Goal: Task Accomplishment & Management: Use online tool/utility

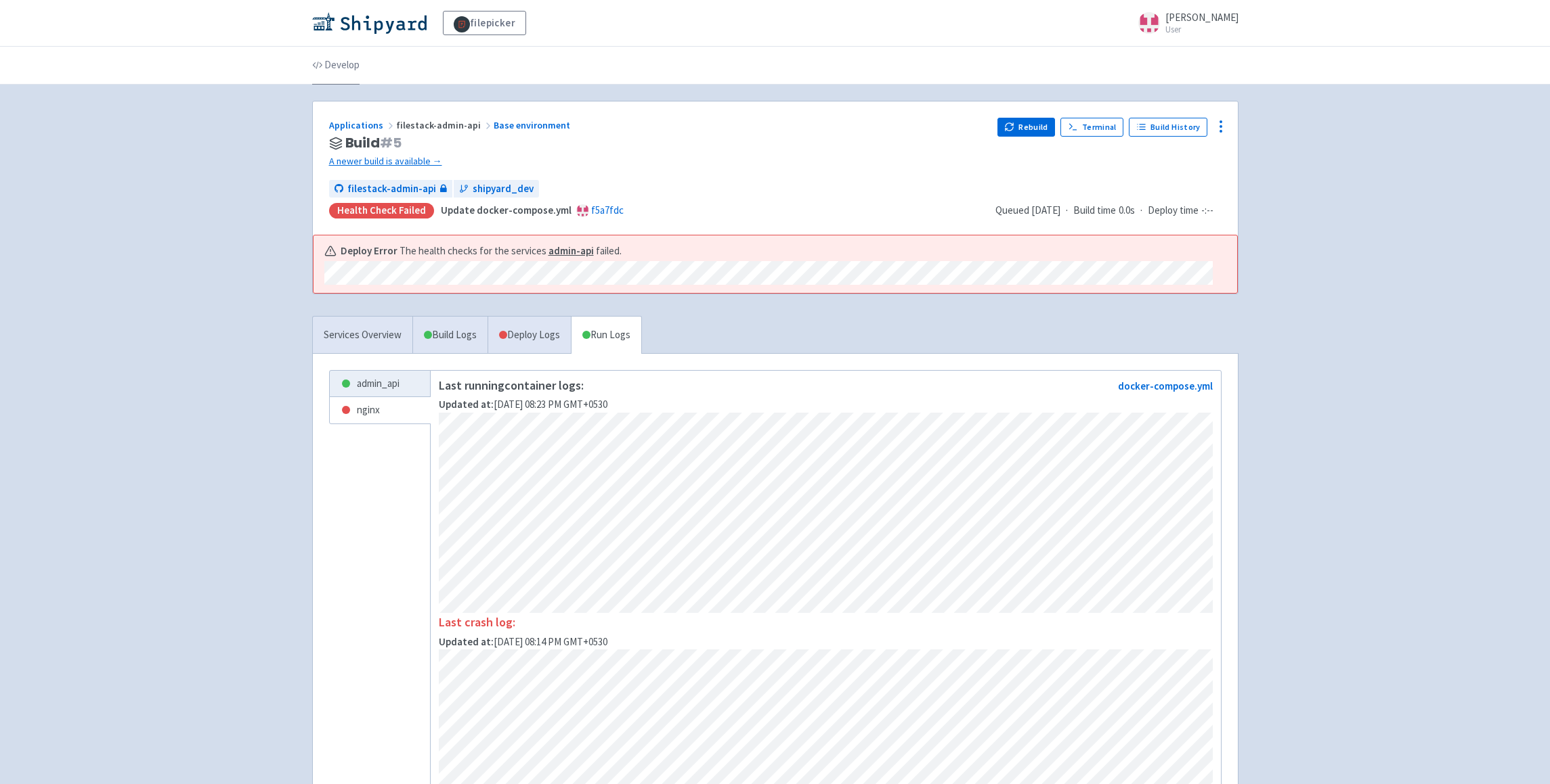
click at [351, 63] on link "Develop" at bounding box center [335, 66] width 48 height 38
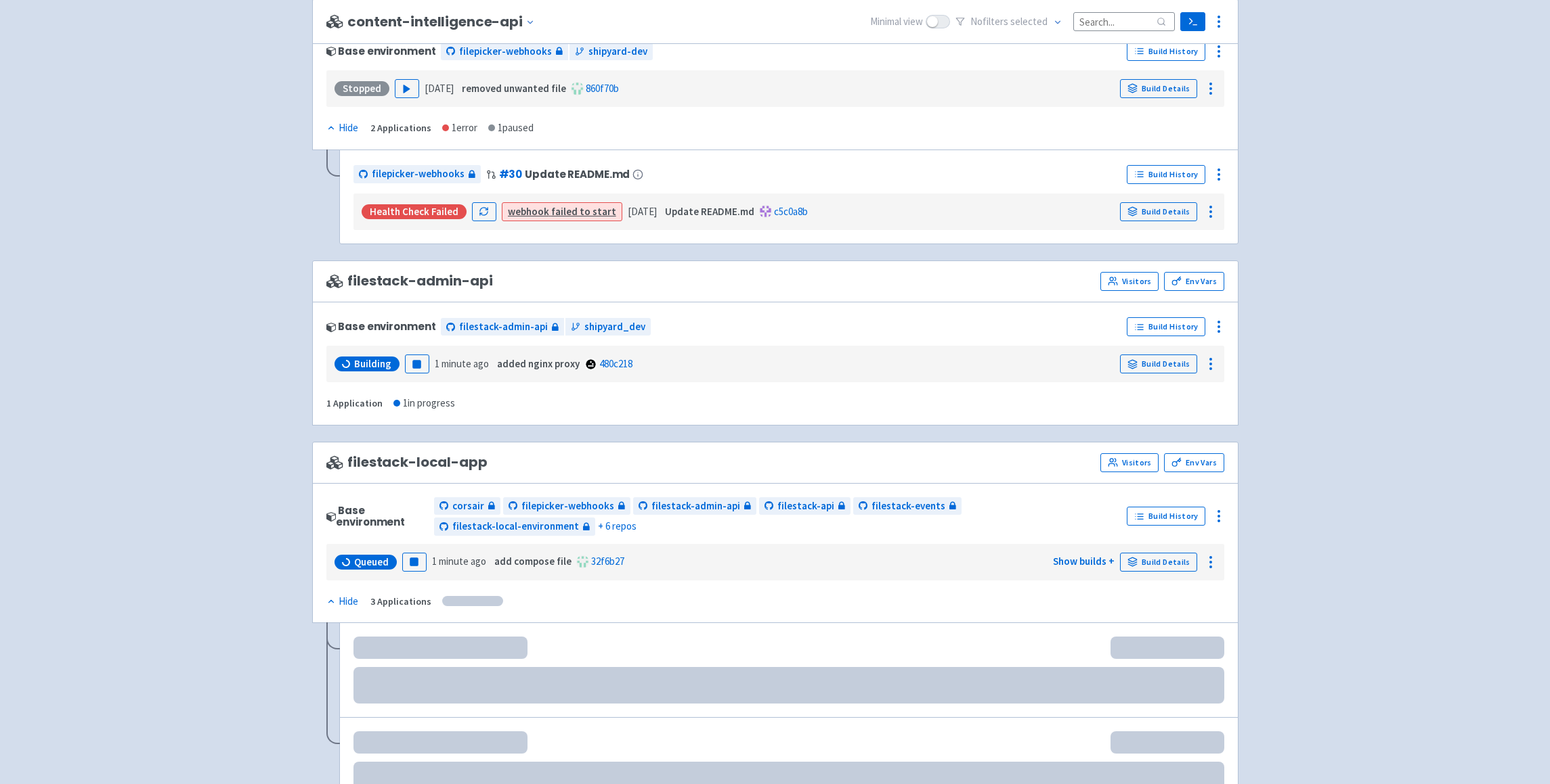
scroll to position [586, 0]
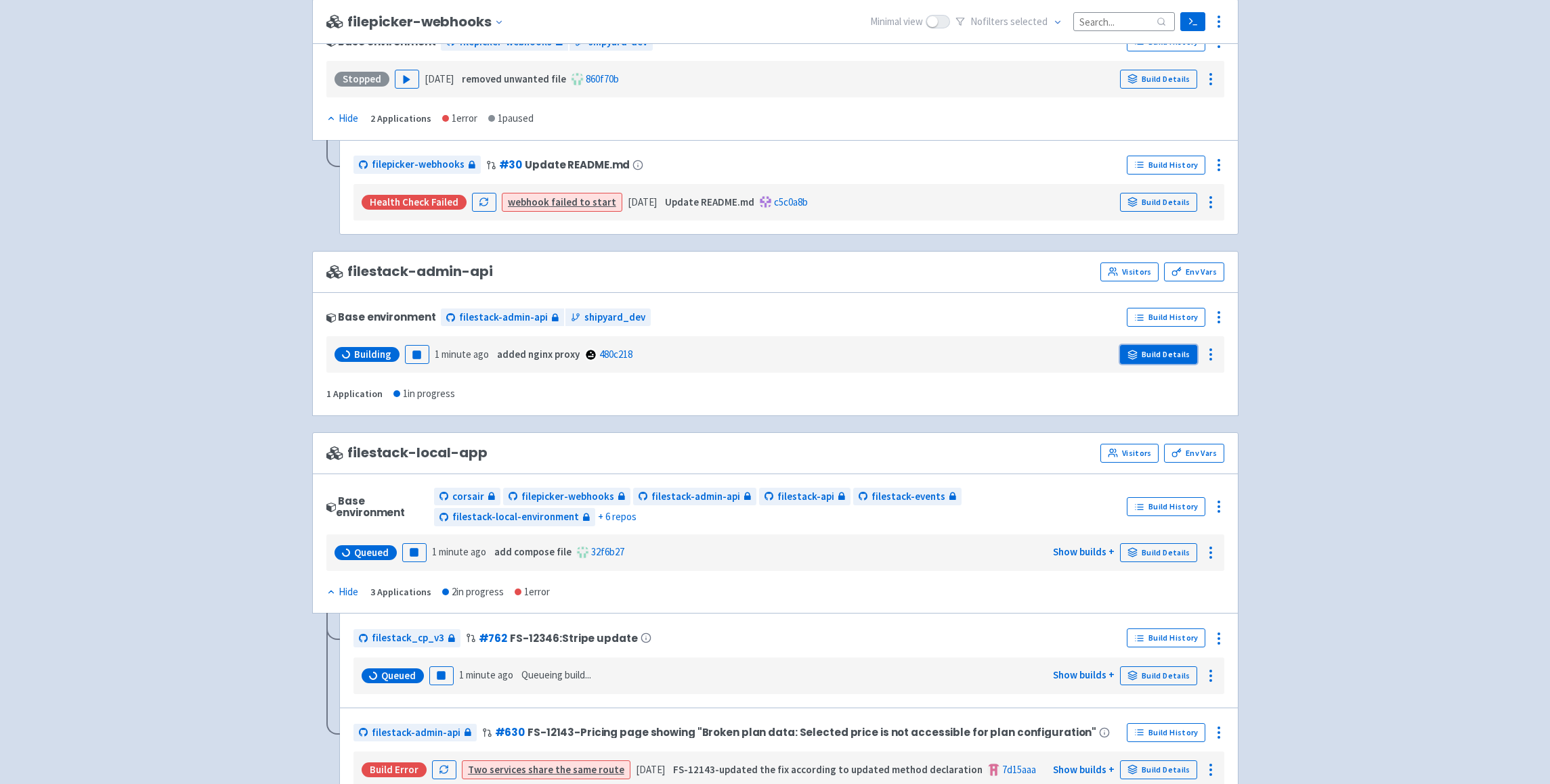
click at [1176, 353] on link "Build Details" at bounding box center [1158, 354] width 77 height 19
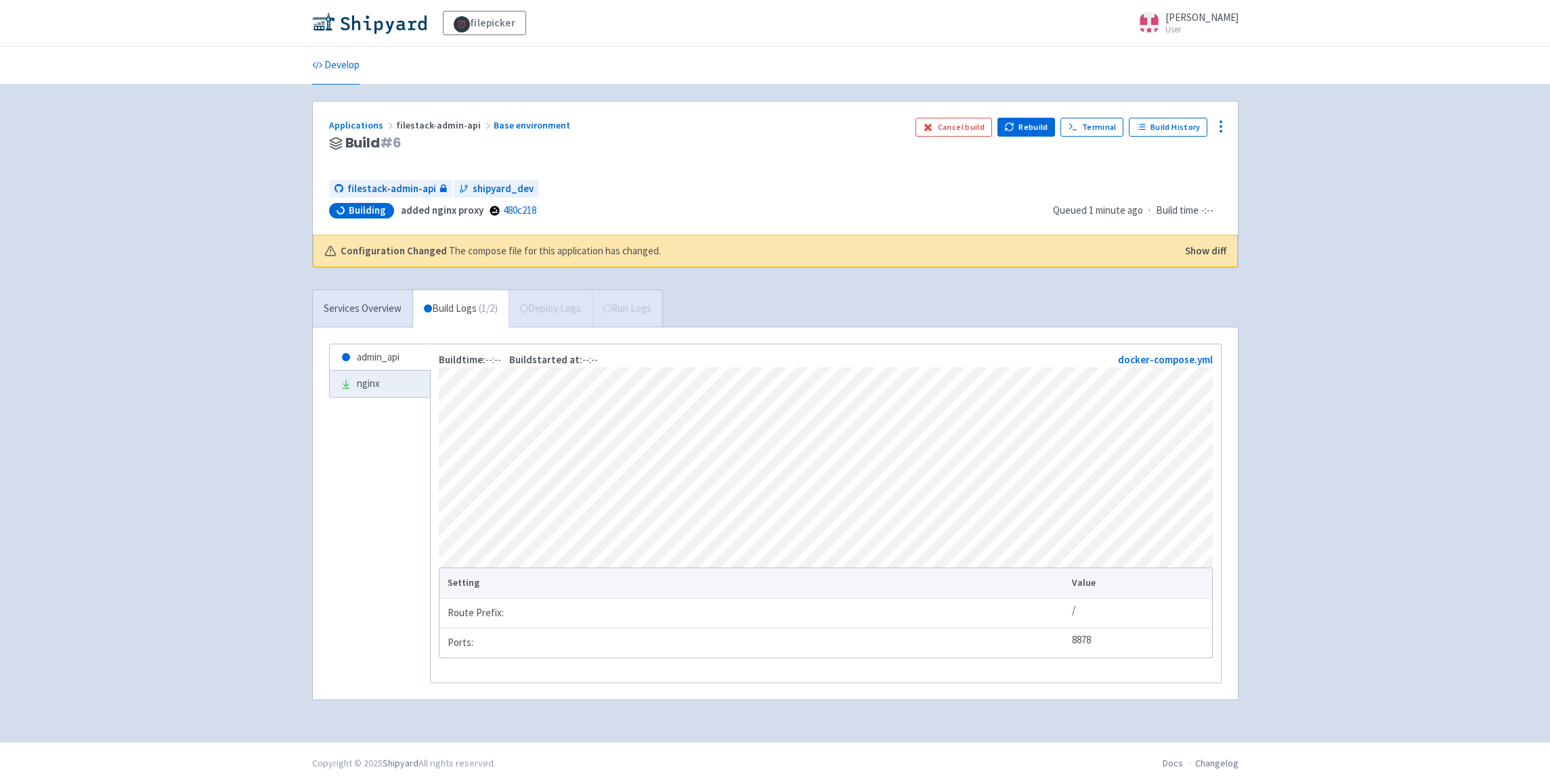
scroll to position [7, 0]
click at [536, 310] on link "Deploy Logs ( 0 / 2 ) (3:18)" at bounding box center [551, 308] width 127 height 37
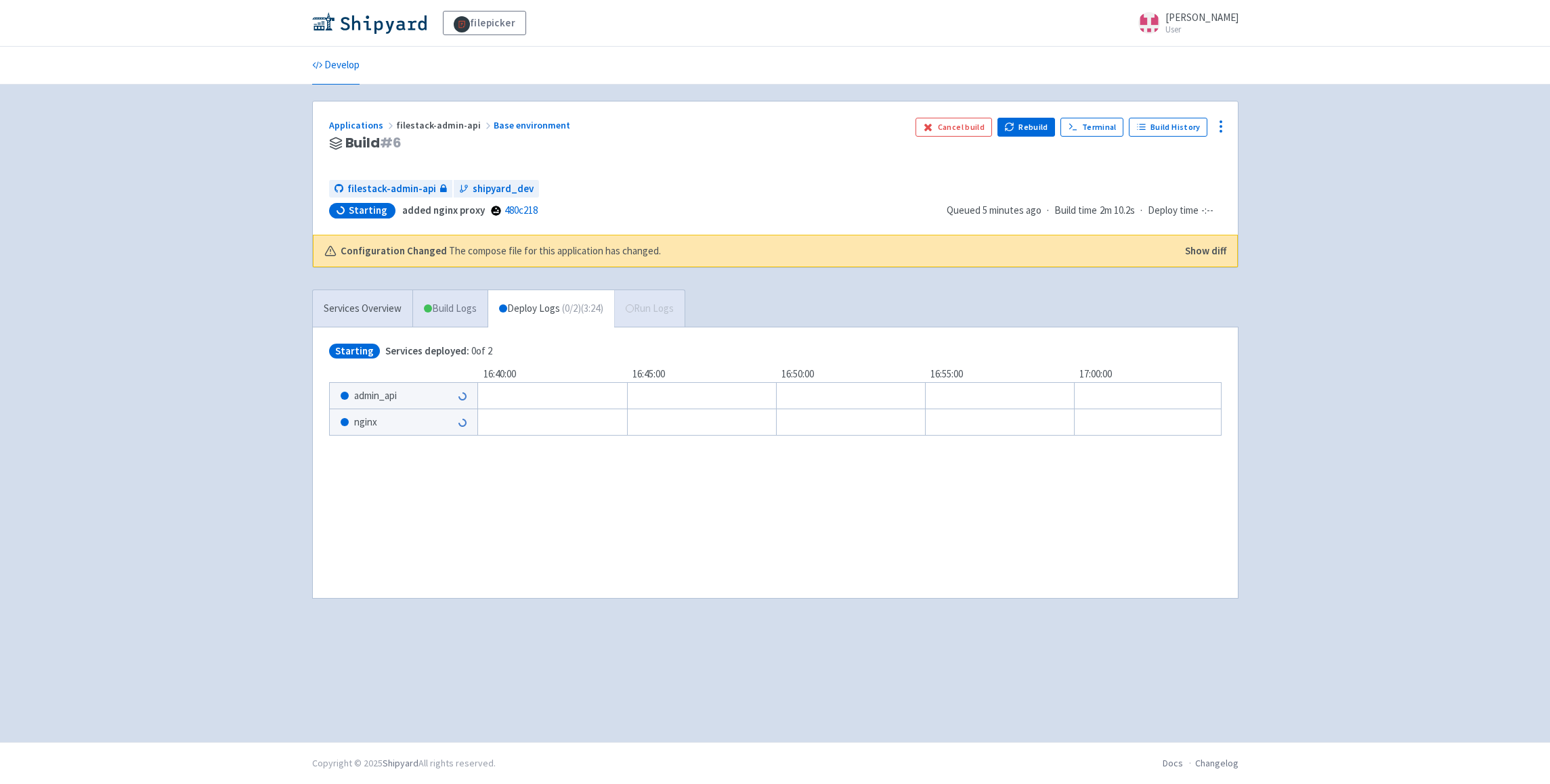
click at [464, 294] on link "Build Logs" at bounding box center [450, 308] width 75 height 37
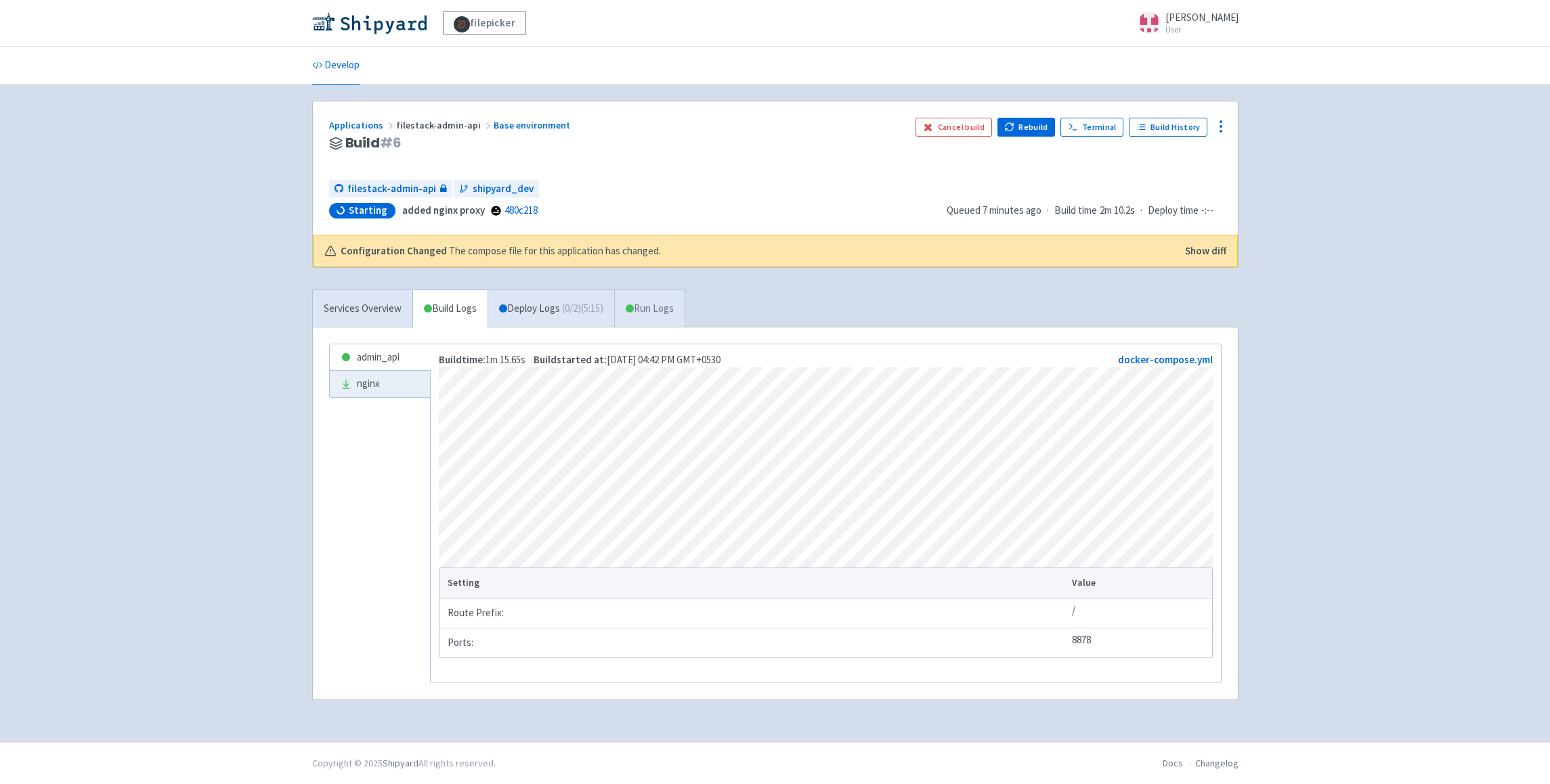
click at [664, 312] on link "Run Logs" at bounding box center [649, 308] width 70 height 37
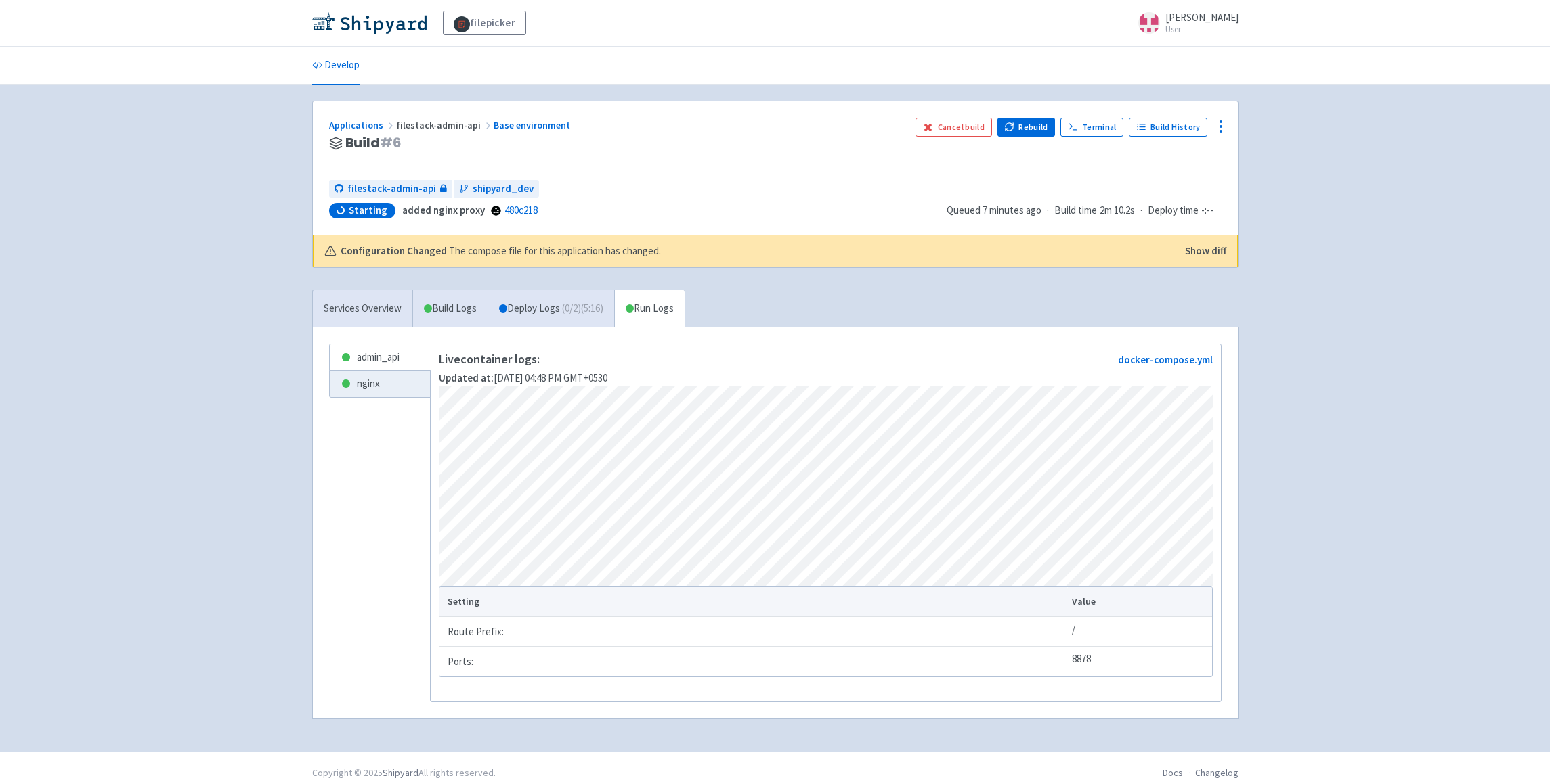
scroll to position [26, 0]
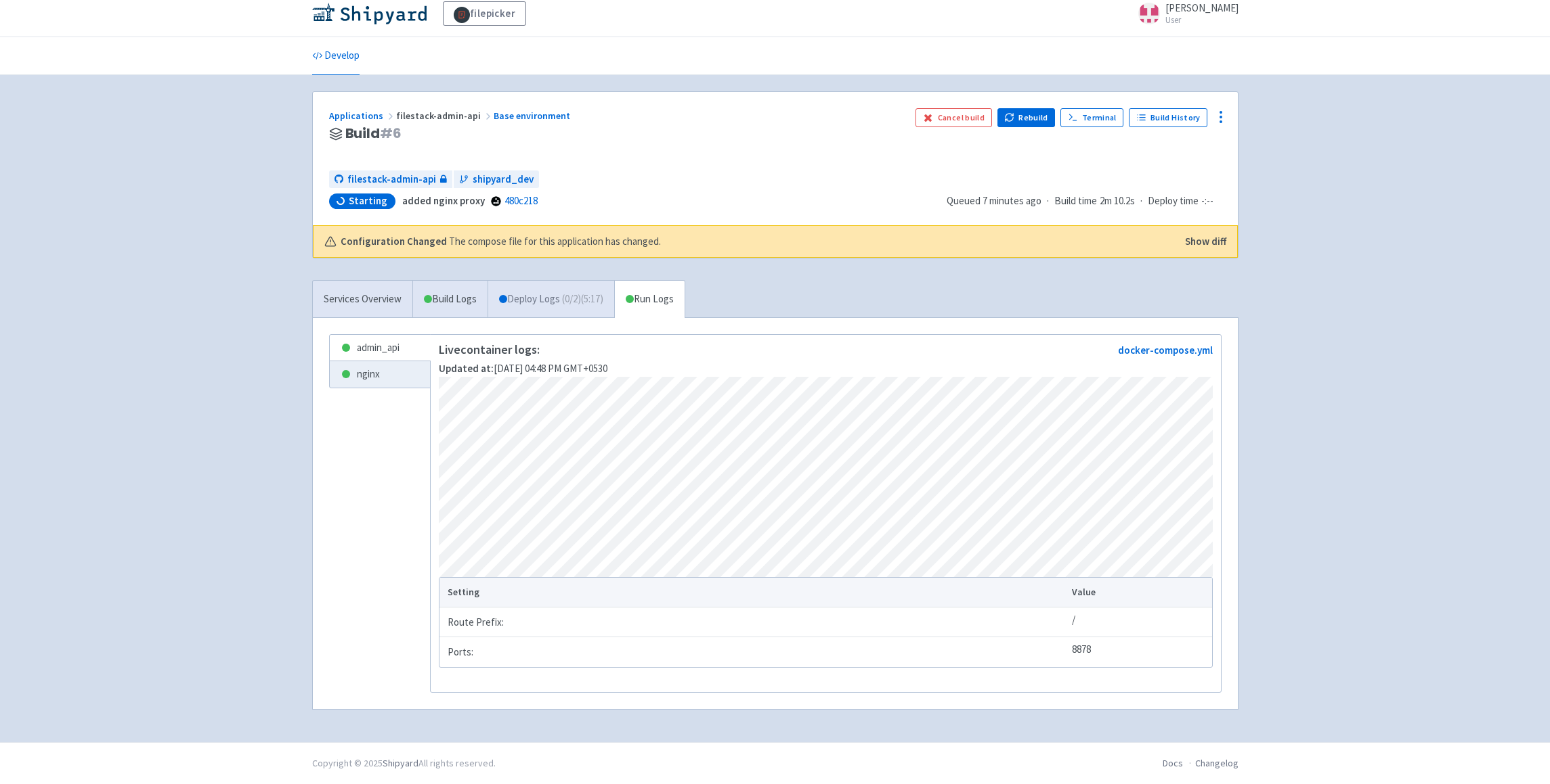
click at [559, 286] on link "Deploy Logs ( 0 / 2 ) (5:17)" at bounding box center [551, 299] width 127 height 37
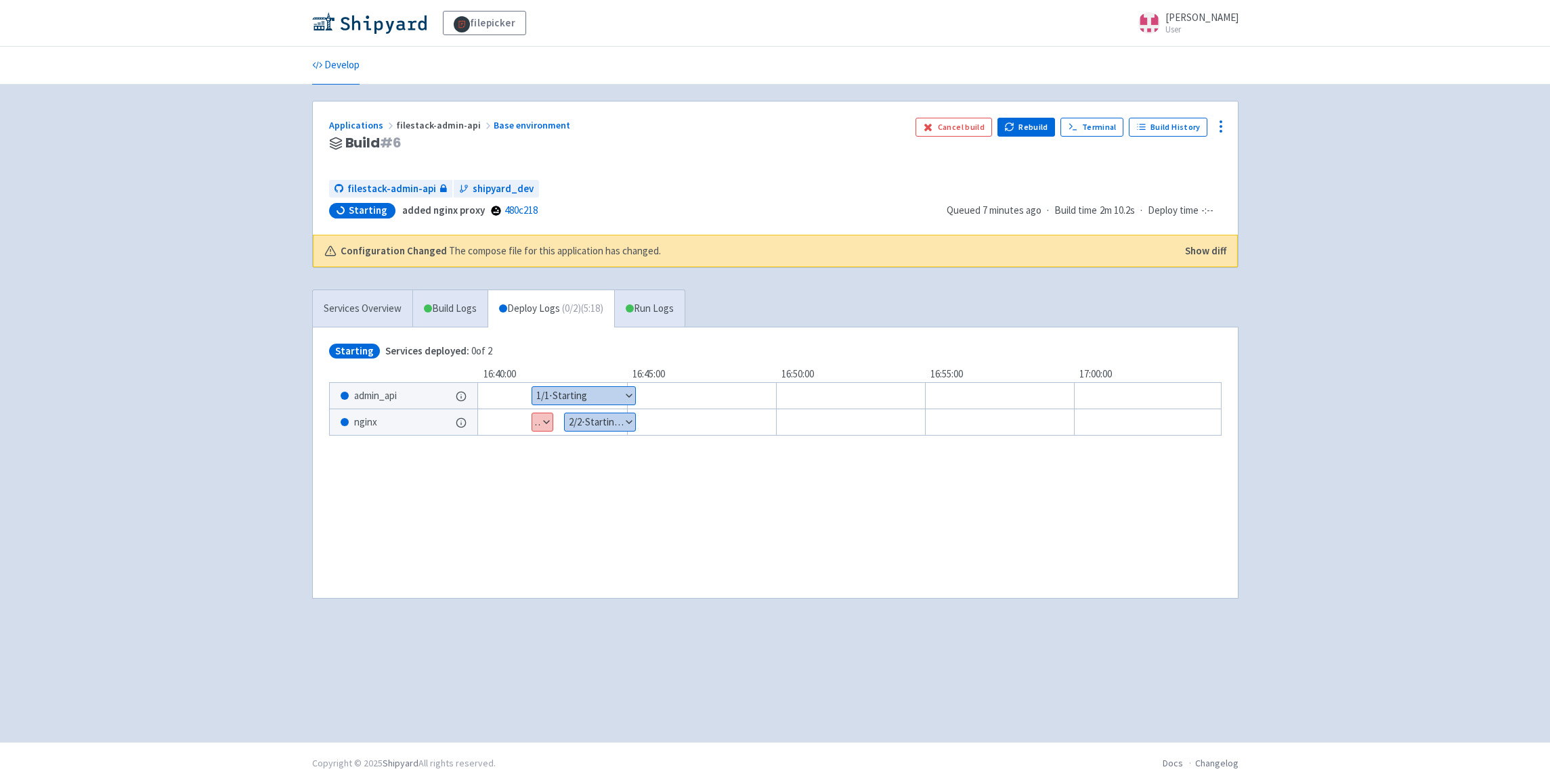
click at [544, 418] on button "Show details" at bounding box center [542, 422] width 21 height 18
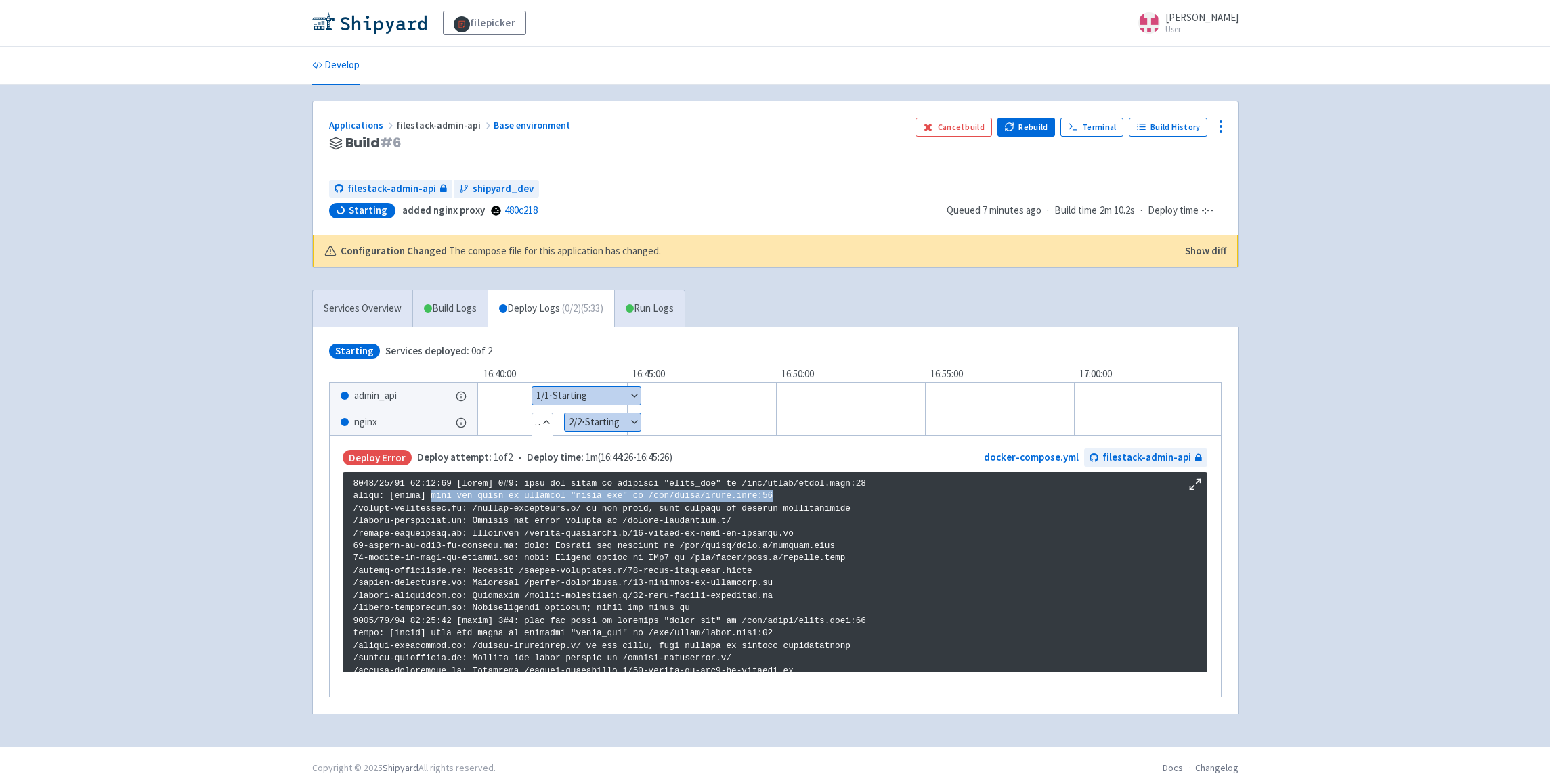
drag, startPoint x: 432, startPoint y: 498, endPoint x: 784, endPoint y: 494, distance: 352.0
click at [784, 494] on p at bounding box center [775, 753] width 843 height 551
click at [361, 488] on p at bounding box center [775, 753] width 843 height 551
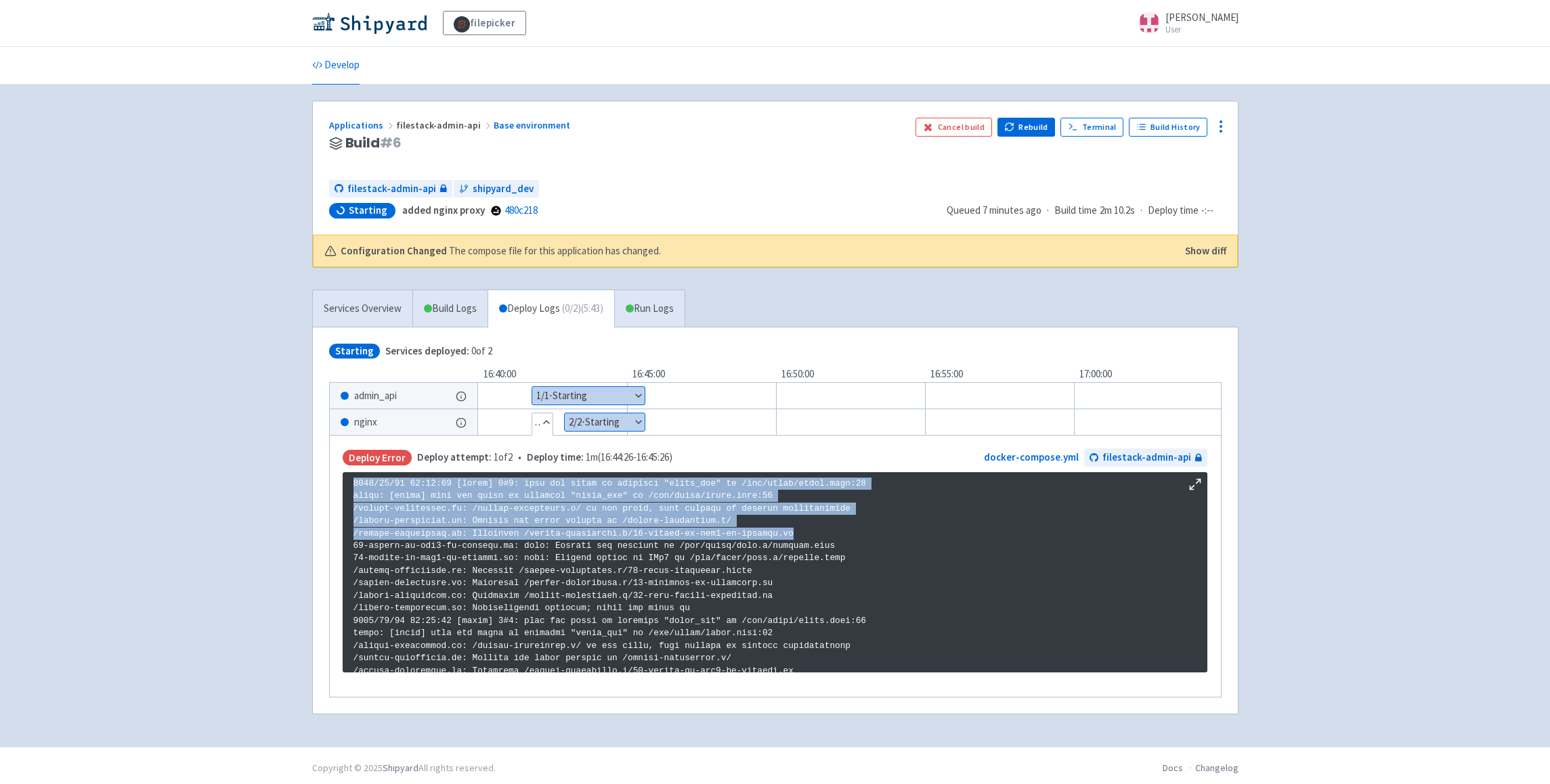
drag, startPoint x: 354, startPoint y: 486, endPoint x: 879, endPoint y: 533, distance: 527.1
click at [879, 533] on p at bounding box center [775, 753] width 843 height 551
copy p "2025/08/28 11:14:02 [emerg] 1#1: host not found in upstream "admin_api" in /etc…"
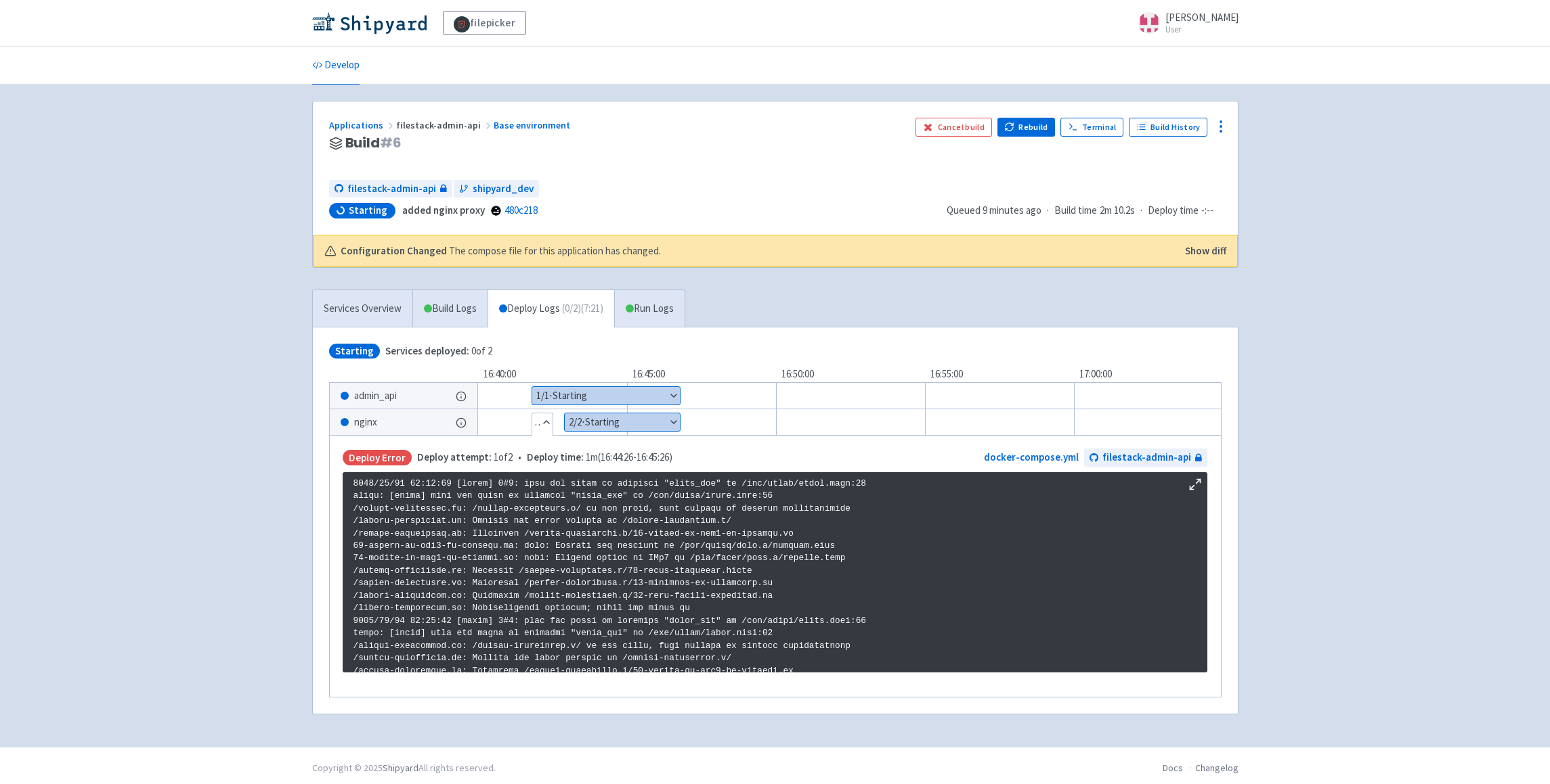
click at [689, 575] on p at bounding box center [775, 753] width 843 height 551
click at [732, 572] on p at bounding box center [775, 753] width 843 height 551
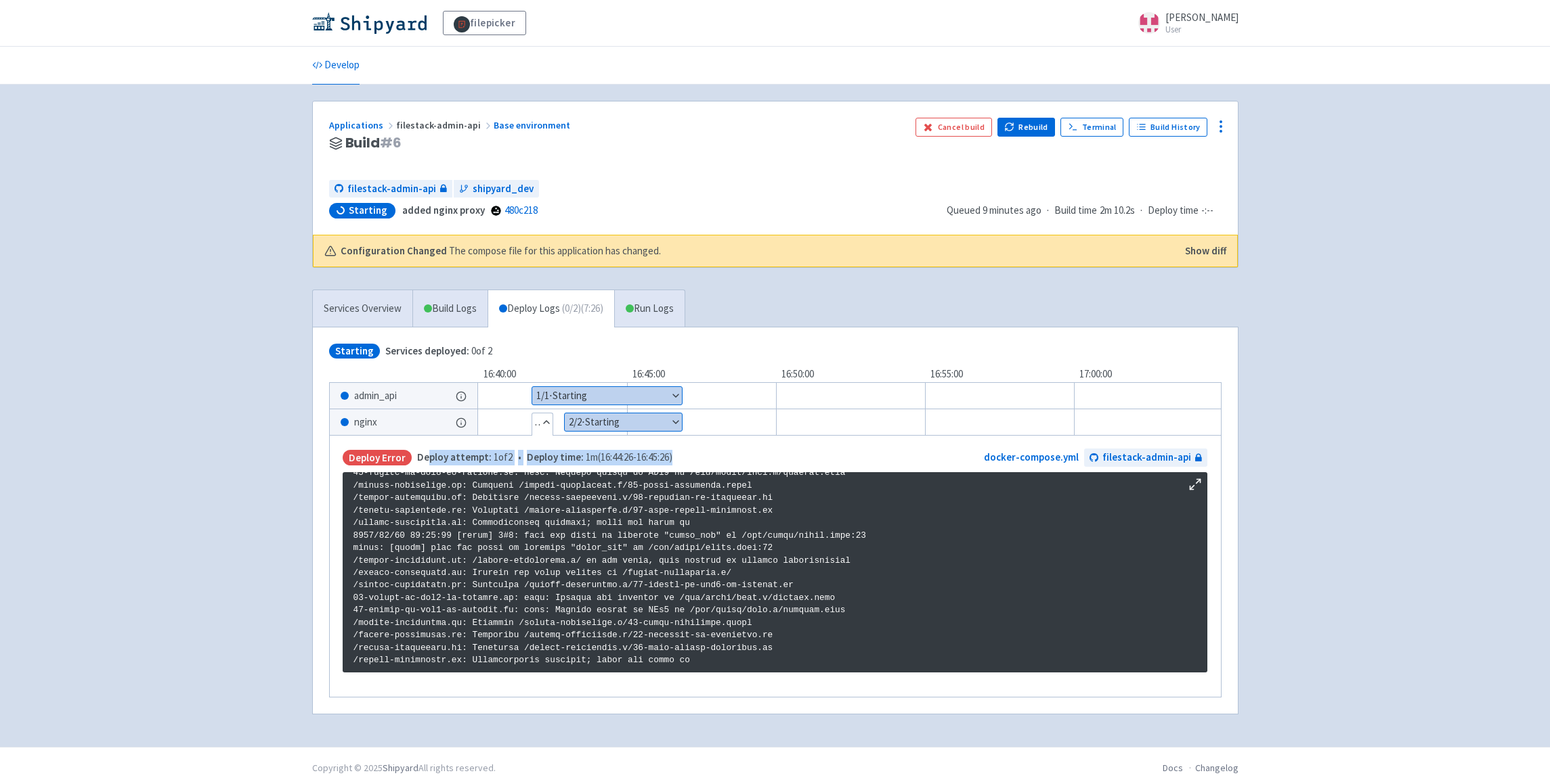
drag, startPoint x: 427, startPoint y: 455, endPoint x: 751, endPoint y: 452, distance: 324.0
click at [728, 453] on div "Deploy Error Deploy attempt: 1 of 2 • Deploy time: 1m ( 16:44:26 - 16:45:26 ) d…" at bounding box center [775, 458] width 864 height 18
click at [751, 452] on div "Deploy Error Deploy attempt: 1 of 2 • Deploy time: 1m ( 16:44:26 - 16:45:26 ) d…" at bounding box center [775, 458] width 864 height 18
click at [483, 313] on link "Build Logs" at bounding box center [450, 308] width 75 height 37
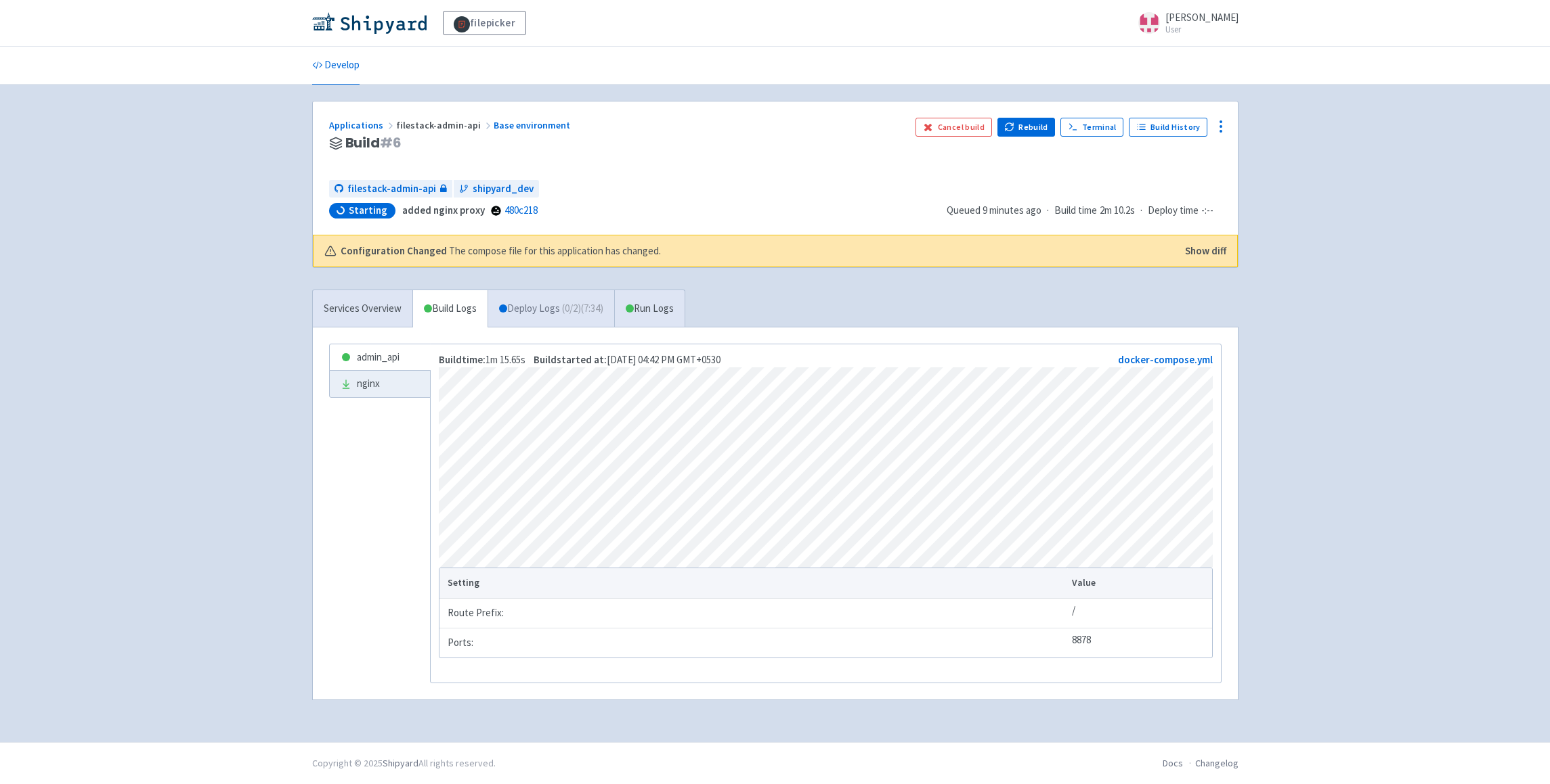
click at [579, 312] on span "( 0 / 2 ) (7:34)" at bounding box center [582, 308] width 41 height 15
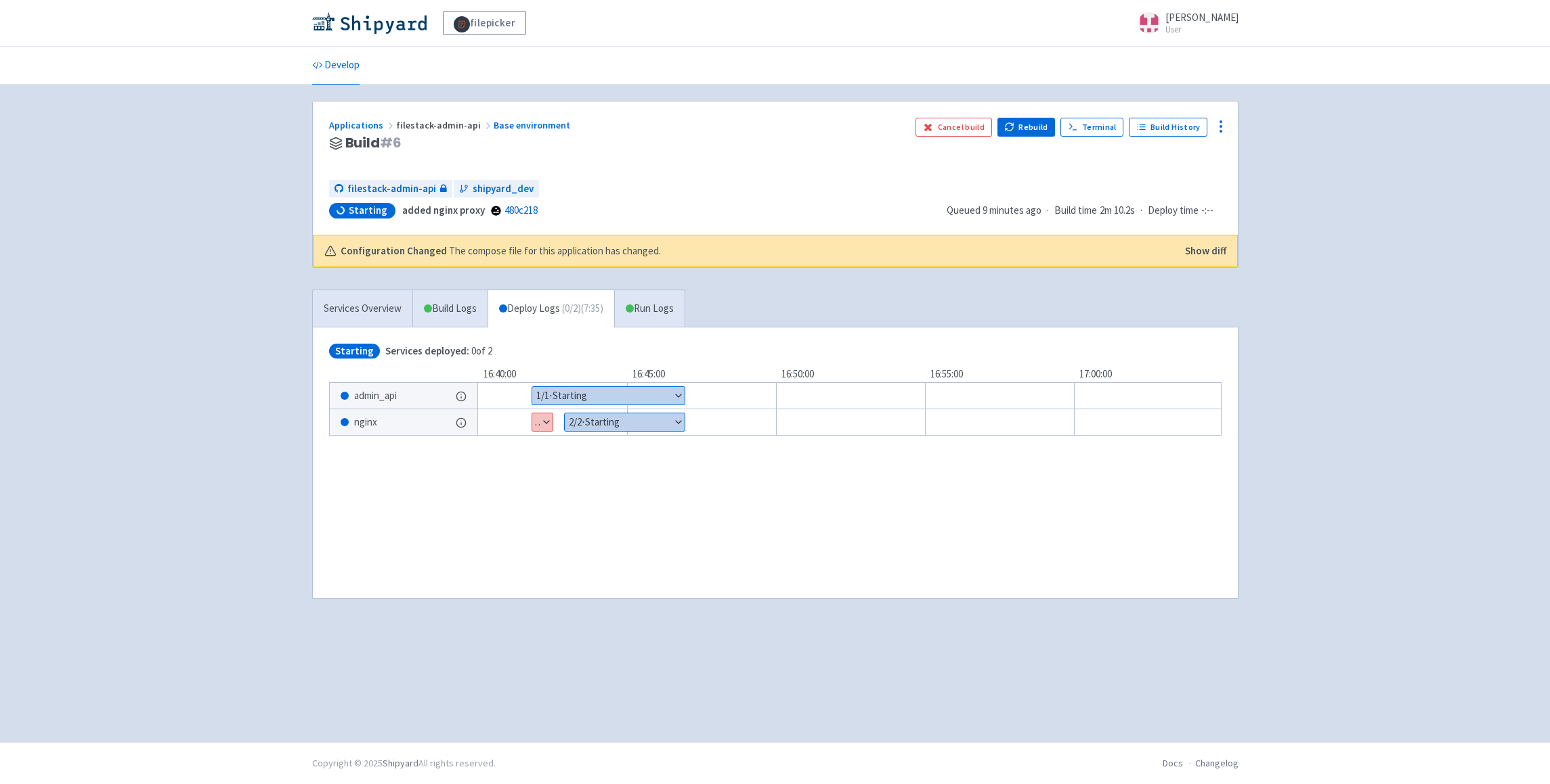
click at [535, 426] on button "Show details" at bounding box center [542, 422] width 21 height 18
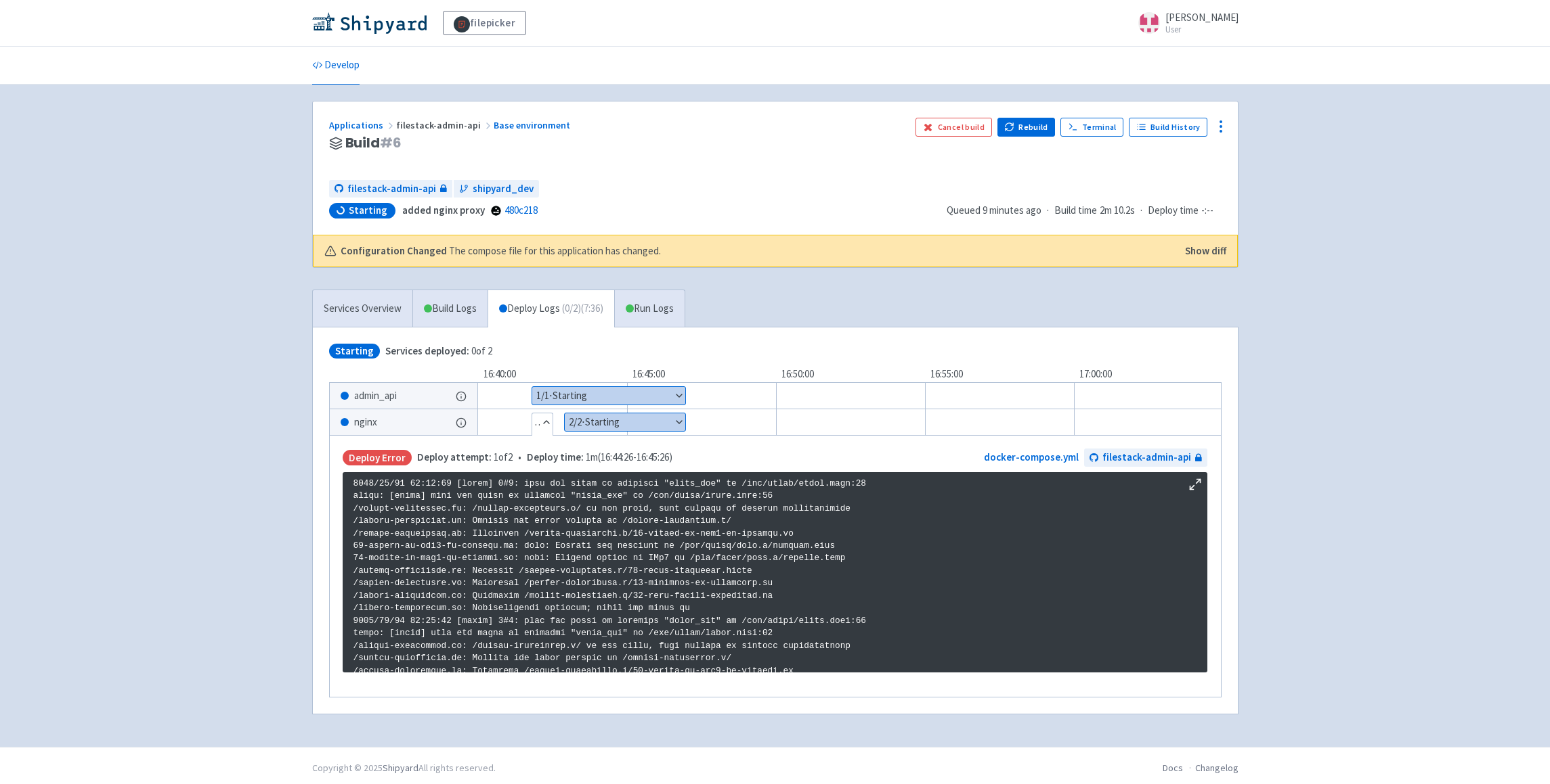
scroll to position [361, 0]
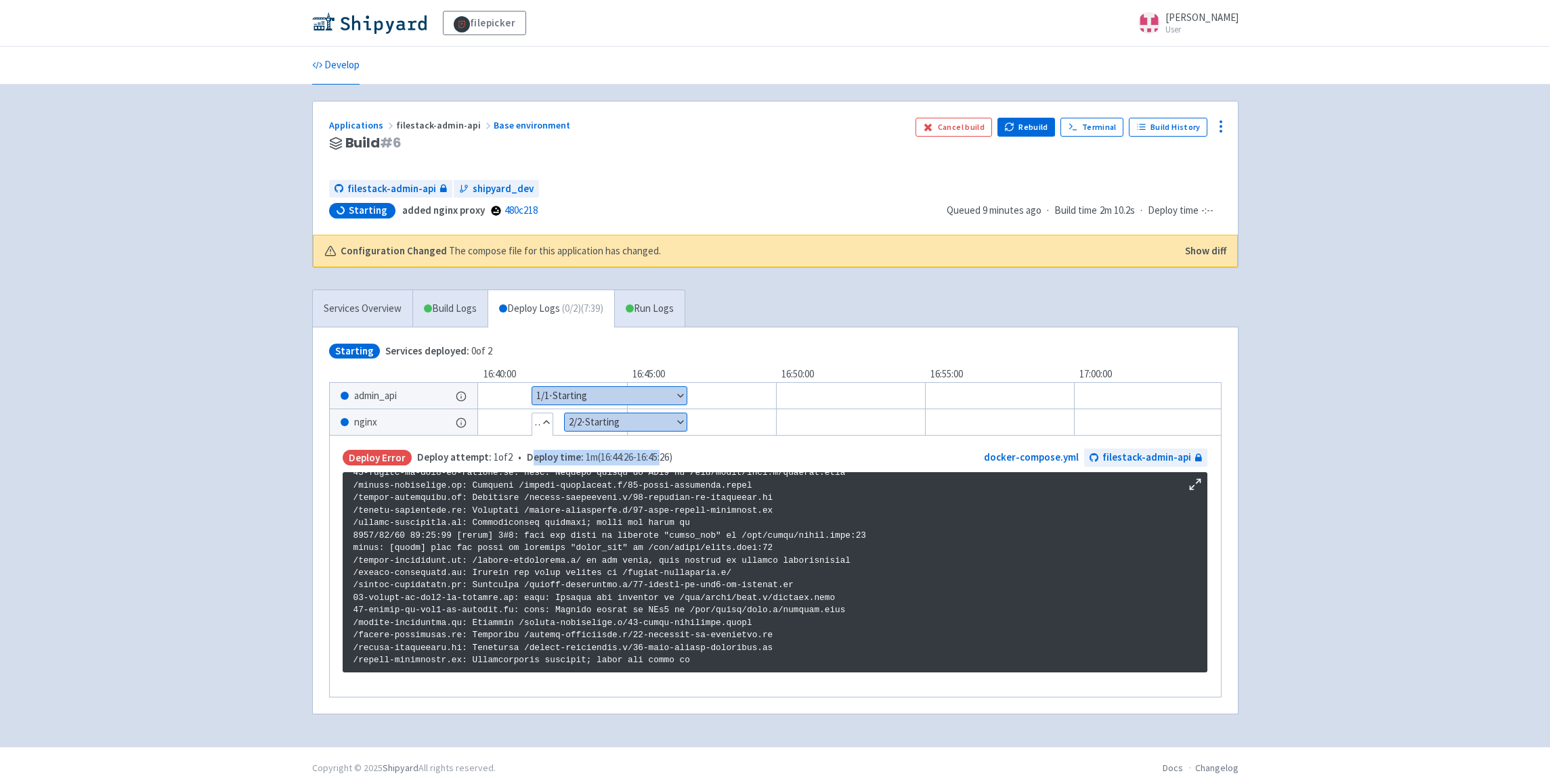
drag, startPoint x: 529, startPoint y: 459, endPoint x: 781, endPoint y: 462, distance: 252.0
click at [668, 461] on span "Deploy time: 1m ( 16:44:26 - 16:45:26 )" at bounding box center [599, 457] width 146 height 15
click at [801, 542] on p at bounding box center [775, 392] width 843 height 551
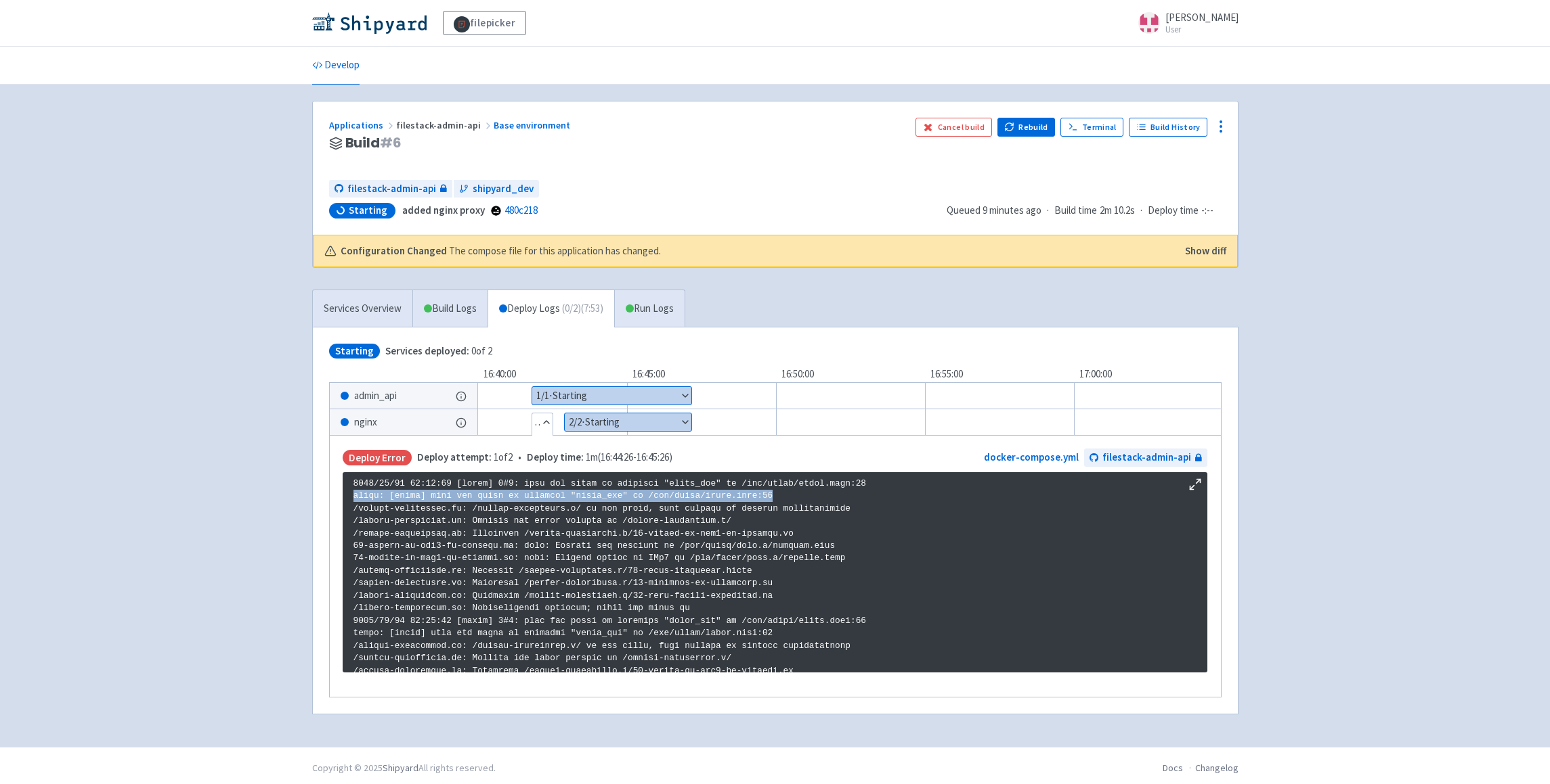
drag, startPoint x: 353, startPoint y: 498, endPoint x: 815, endPoint y: 501, distance: 462.0
click at [804, 499] on pre at bounding box center [775, 572] width 864 height 200
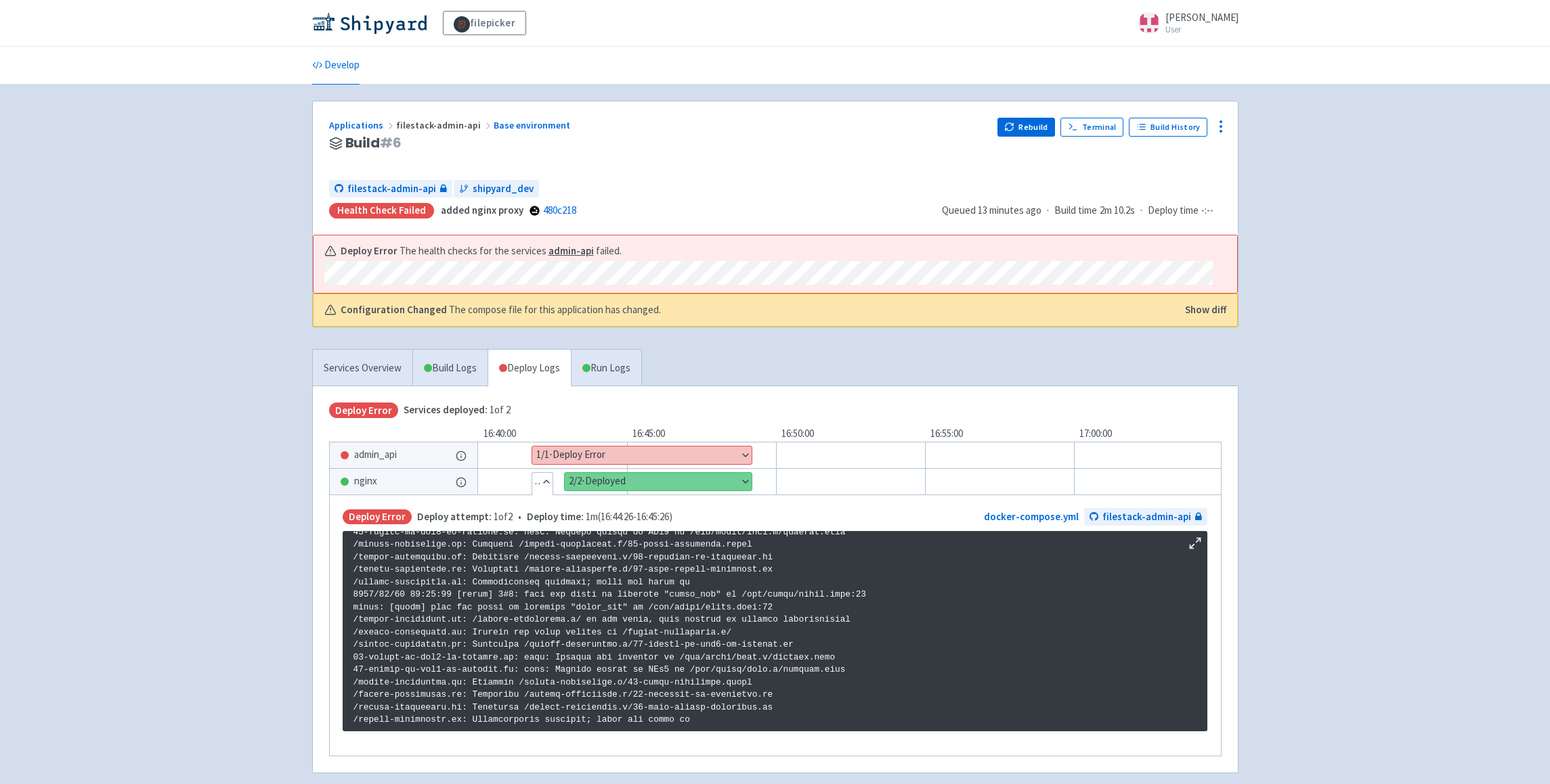
scroll to position [2, 0]
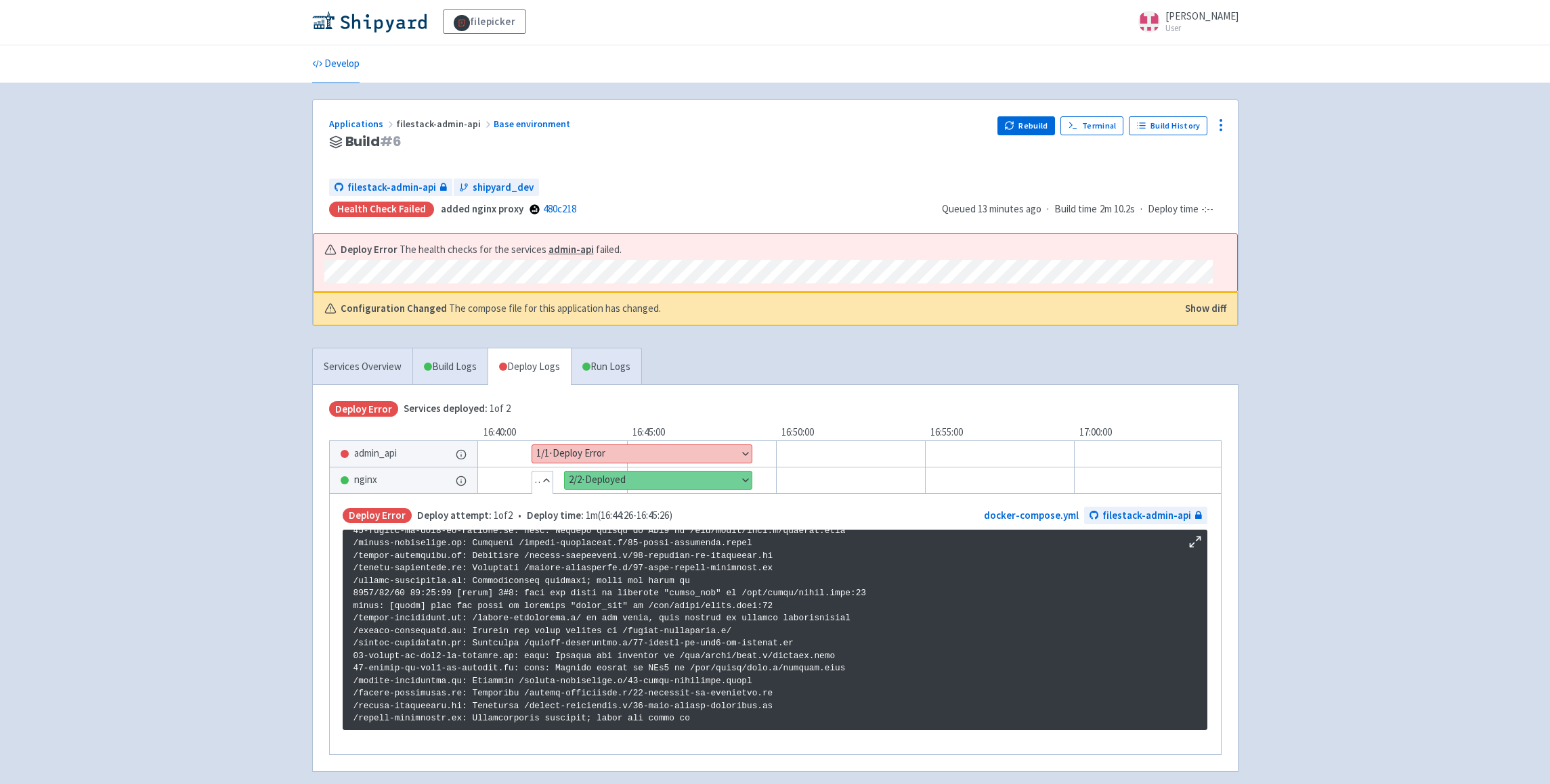
click at [664, 447] on button "Show details" at bounding box center [642, 454] width 219 height 18
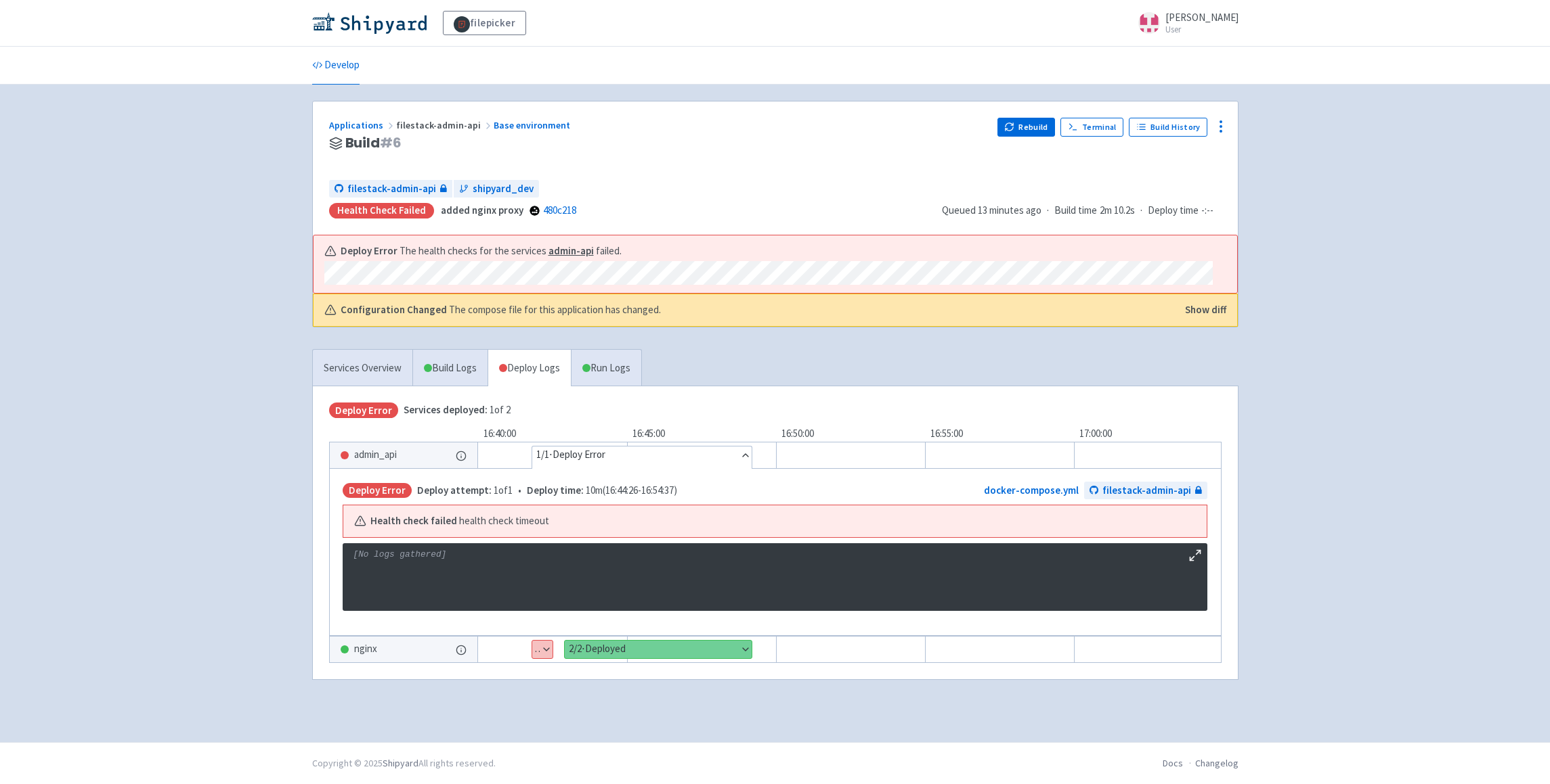
click at [536, 370] on link "Deploy Logs" at bounding box center [529, 368] width 84 height 37
click at [642, 358] on link "Run Logs" at bounding box center [606, 368] width 70 height 37
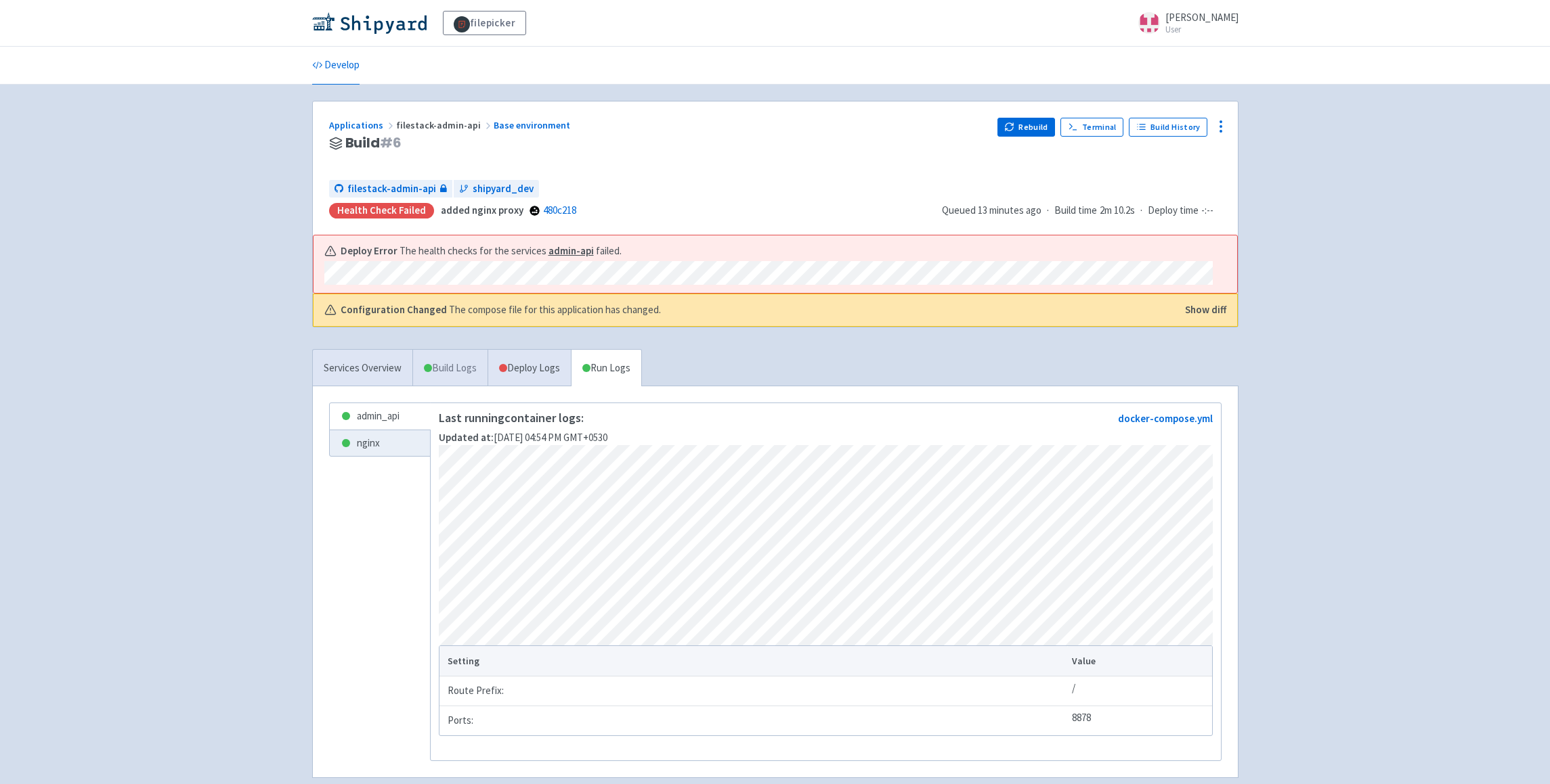
click at [450, 364] on link "Build Logs" at bounding box center [450, 368] width 75 height 37
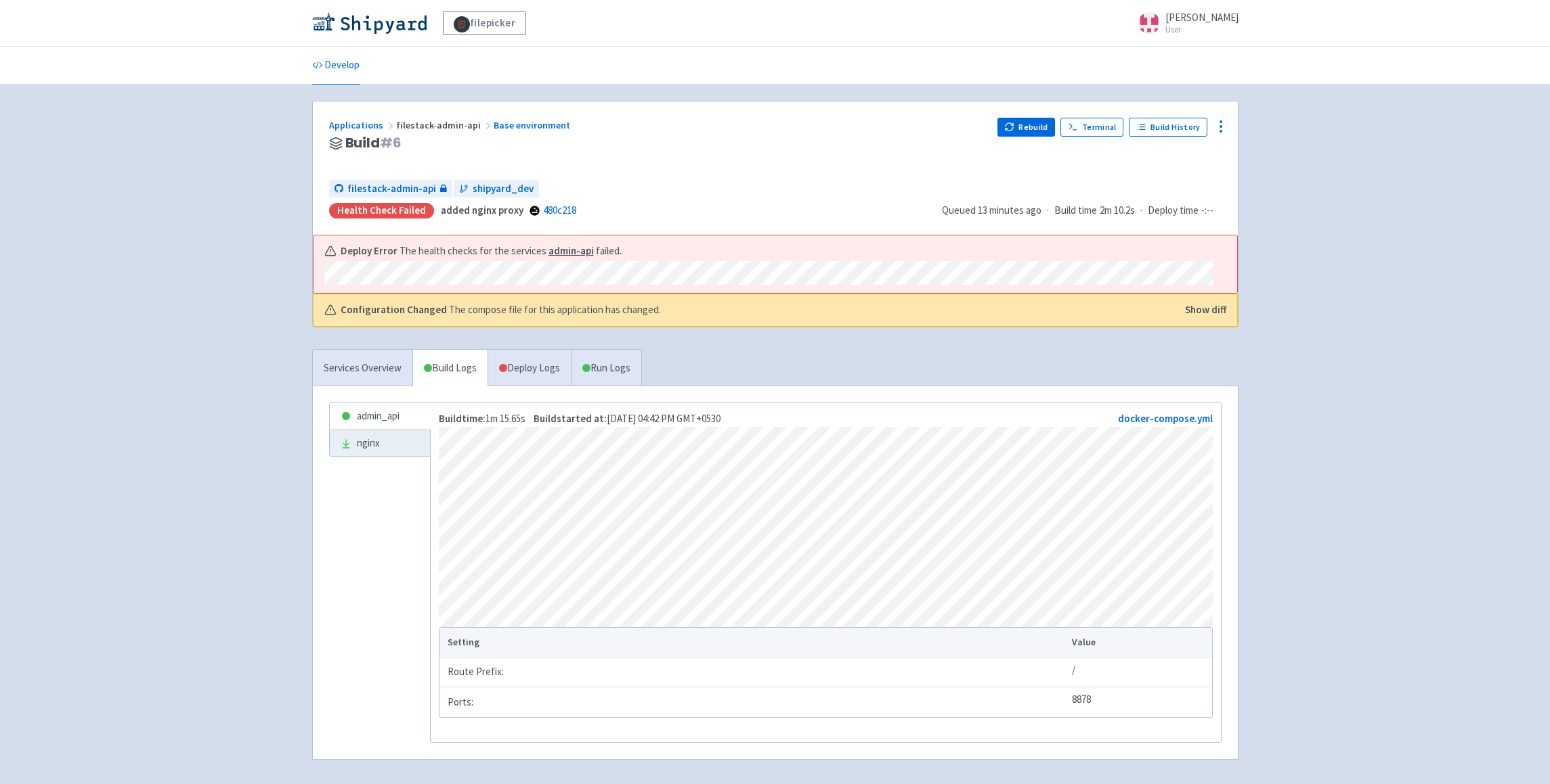
click at [397, 321] on div "Configuration Changed The compose file for this application has changed. Show d…" at bounding box center [775, 310] width 924 height 31
click at [403, 312] on b "Configuration Changed" at bounding box center [394, 310] width 106 height 15
click at [1182, 305] on div "Configuration Changed The compose file for this application has changed. Show d…" at bounding box center [775, 310] width 902 height 15
click at [1196, 306] on button "Show diff" at bounding box center [1206, 310] width 41 height 15
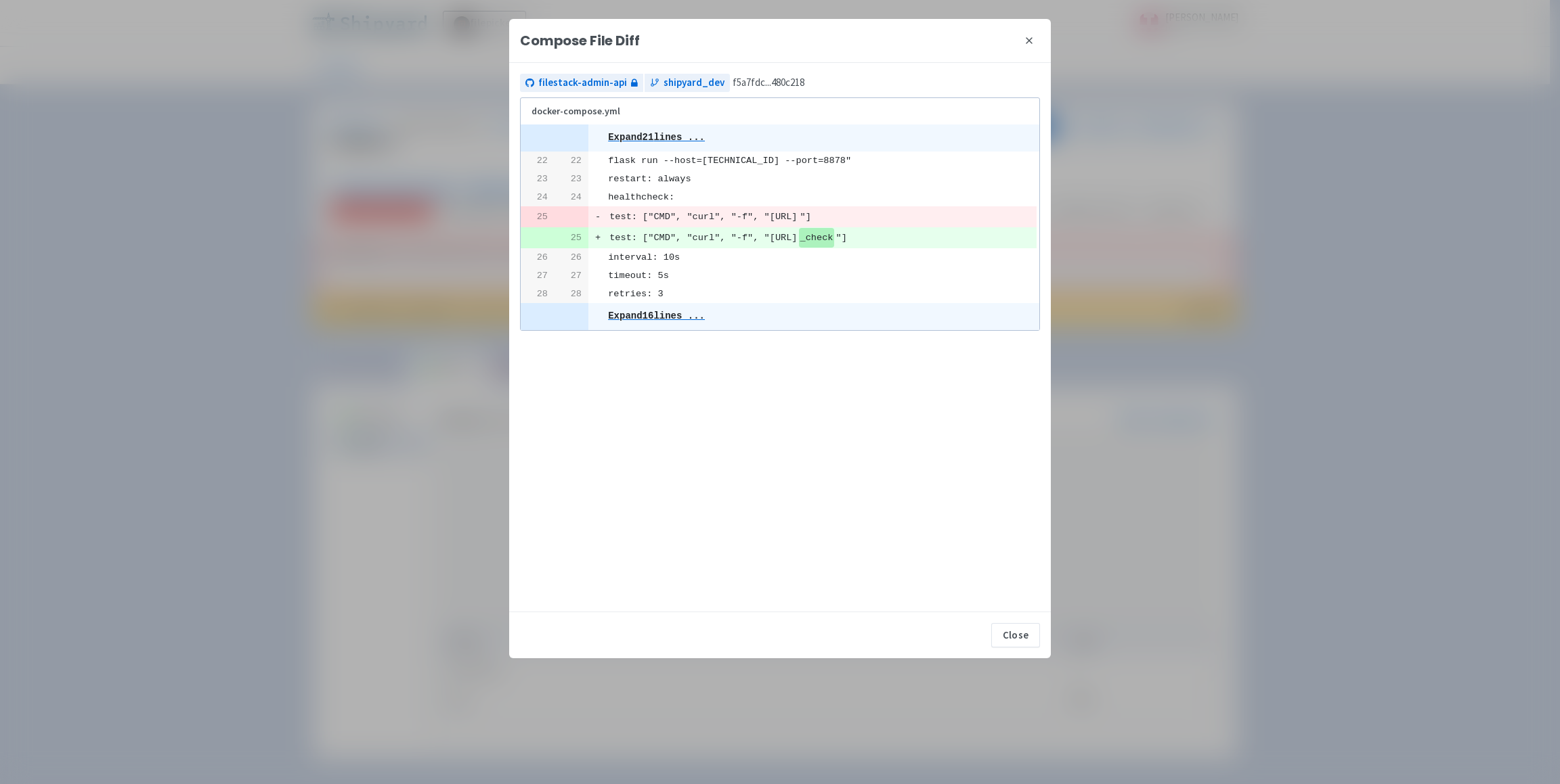
click at [1034, 42] on icon at bounding box center [1029, 40] width 11 height 11
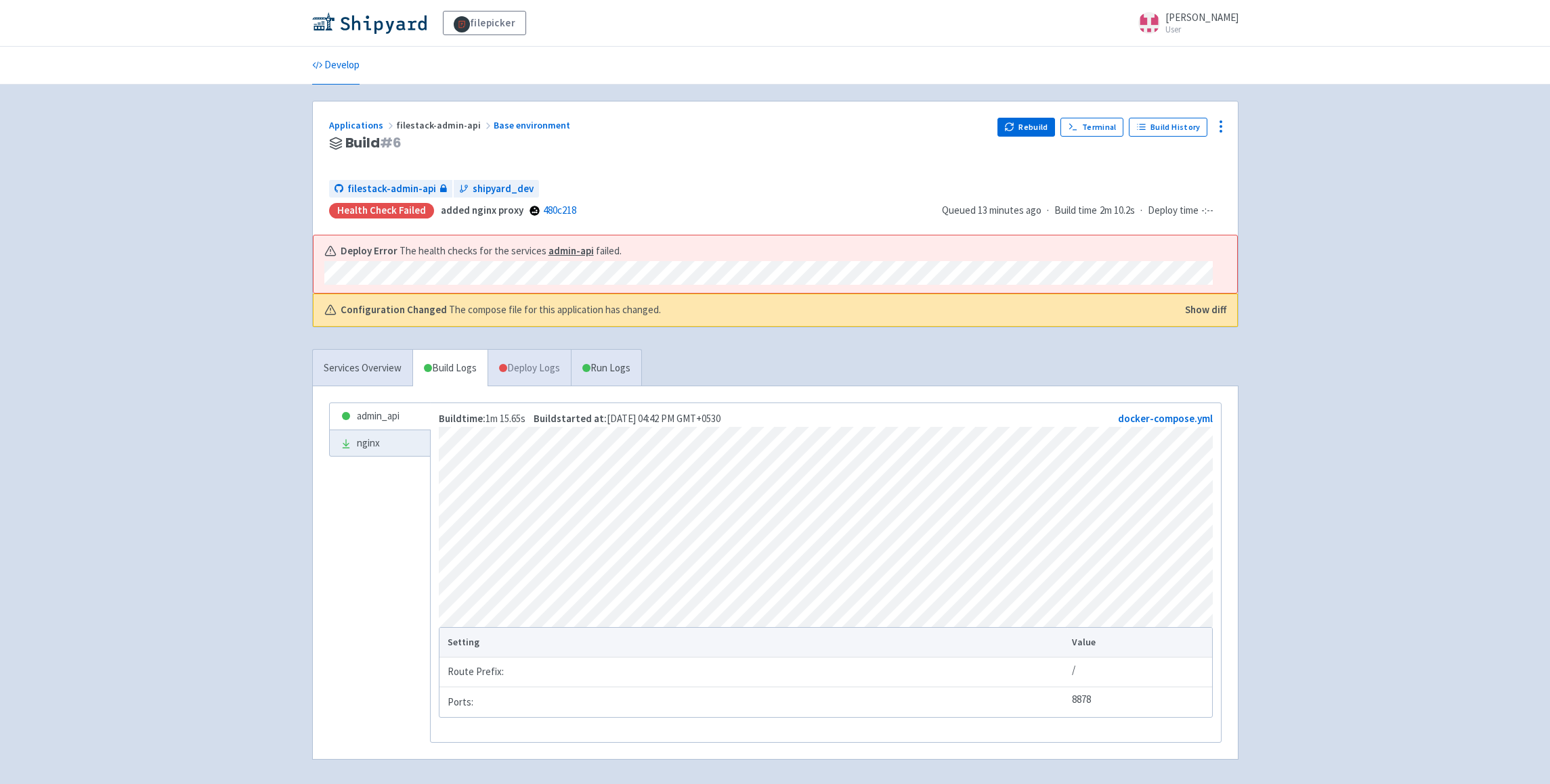
click at [551, 373] on link "Deploy Logs" at bounding box center [529, 368] width 84 height 37
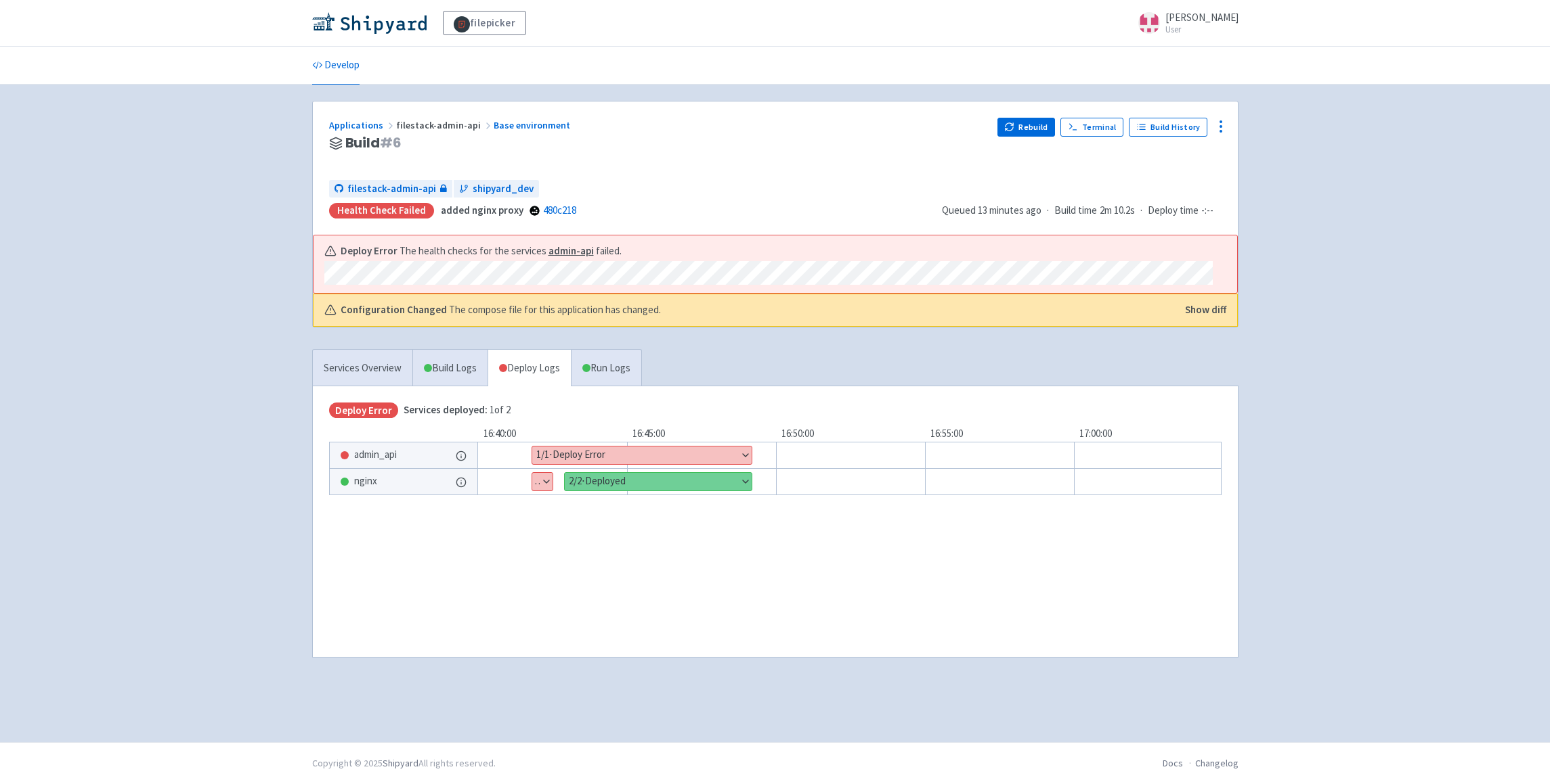
click at [540, 480] on button "Show details" at bounding box center [542, 482] width 21 height 18
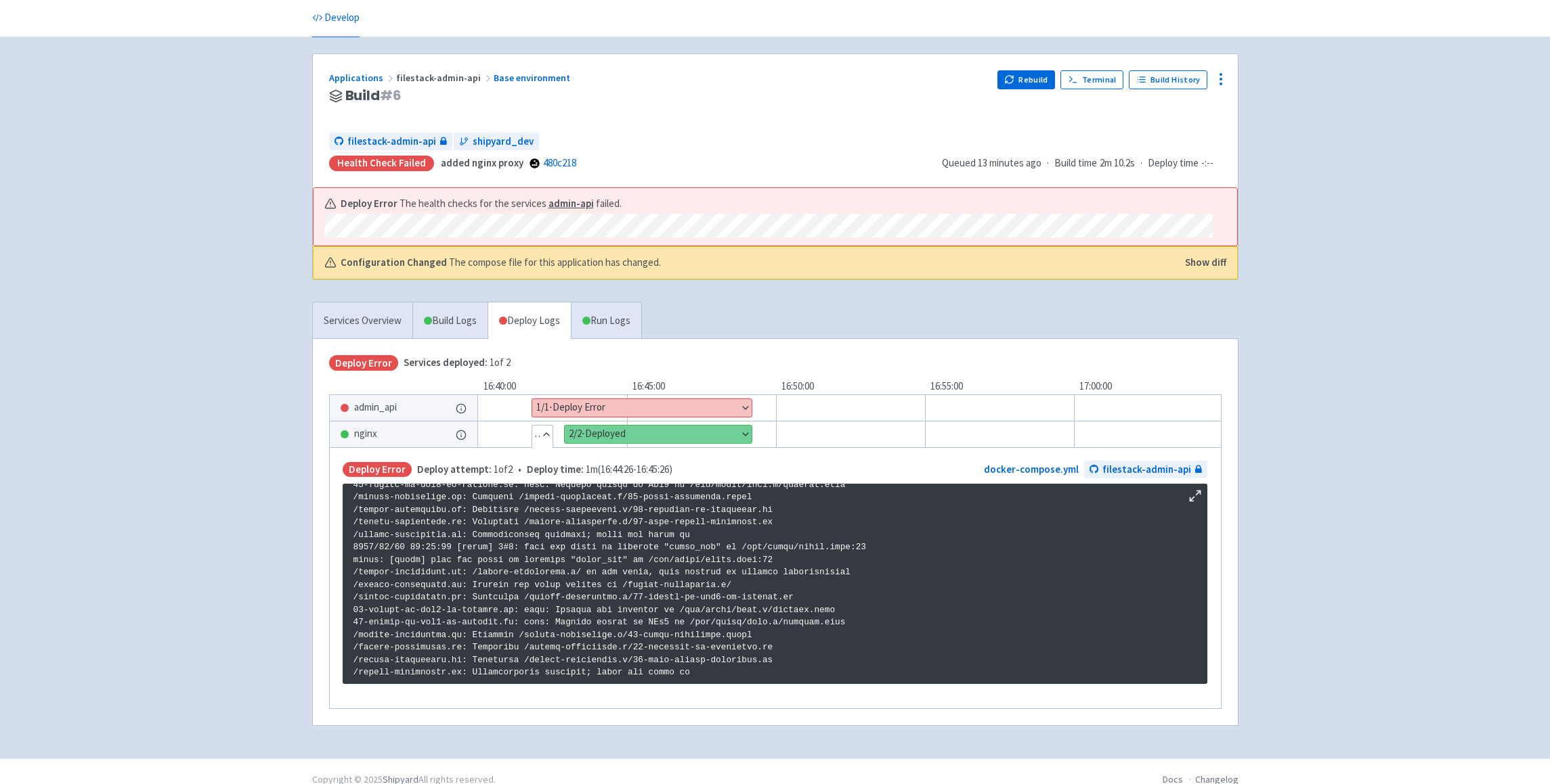
scroll to position [75, 0]
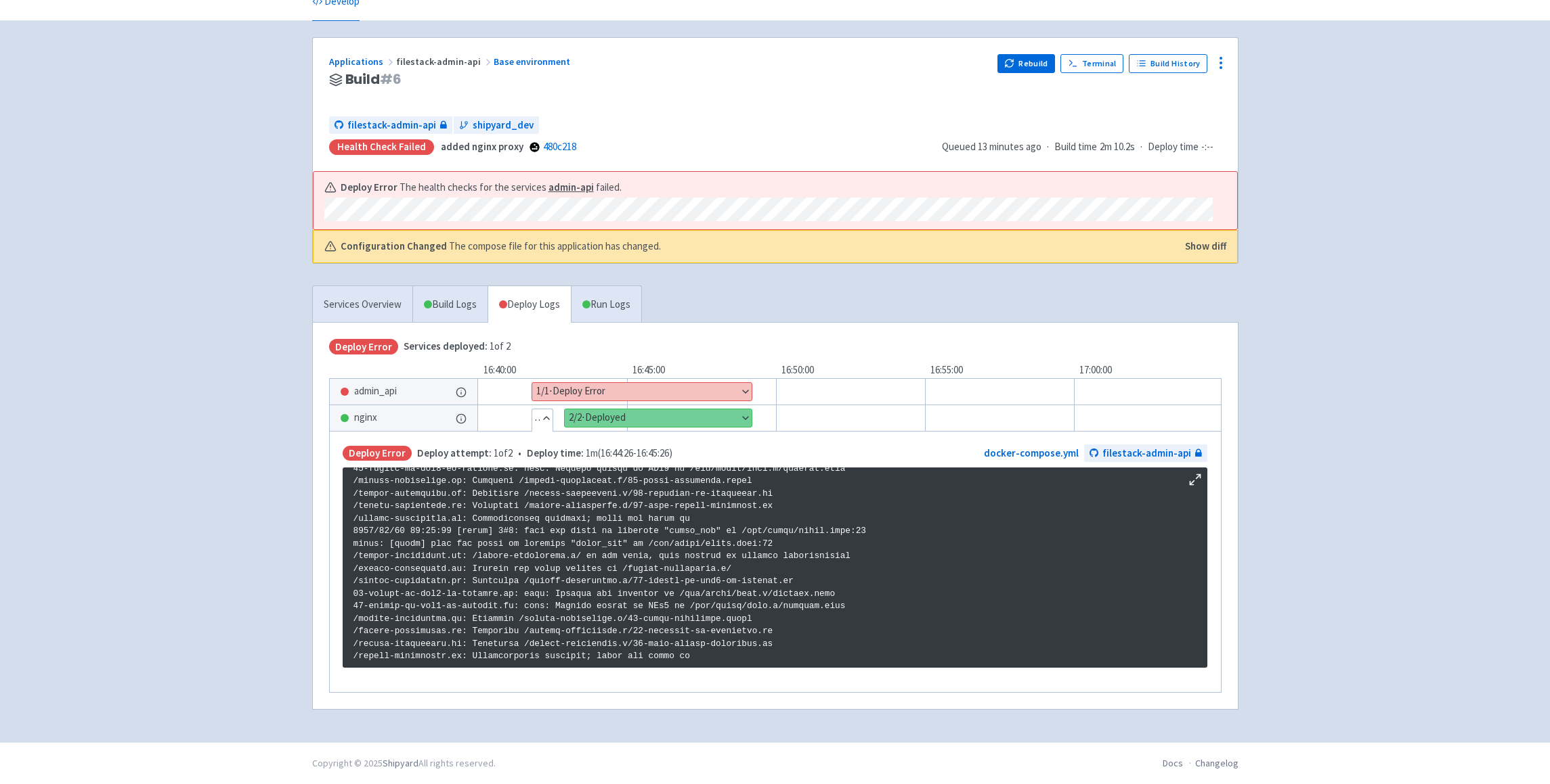
drag, startPoint x: 353, startPoint y: 545, endPoint x: 727, endPoint y: 784, distance: 443.8
click at [727, 668] on pre at bounding box center [775, 568] width 864 height 200
copy div "2025/08/28 11:14:02 [emerg] 1#1: host not found in upstream "admin_api" in /etc…"
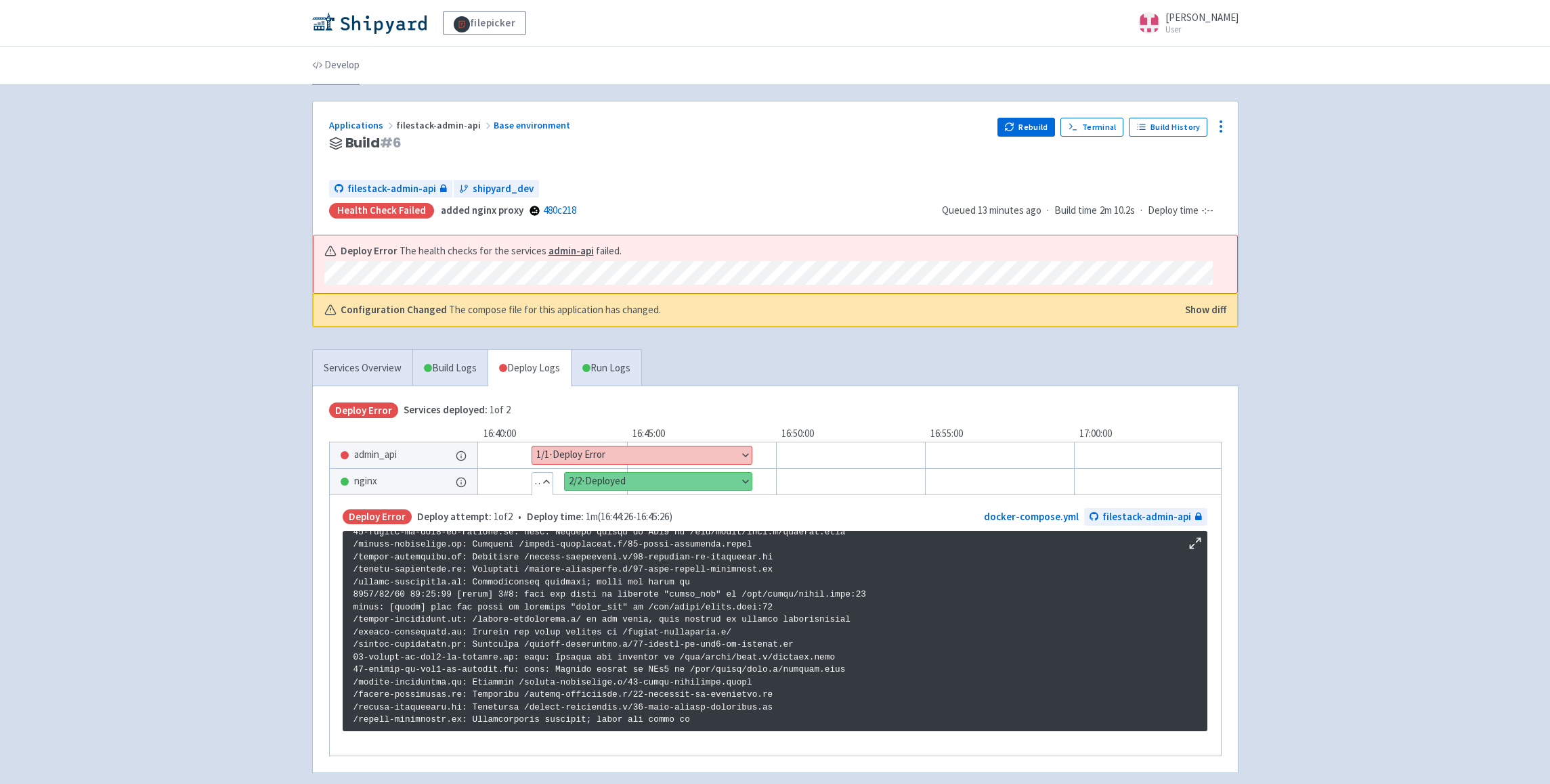
click at [339, 72] on link "Develop" at bounding box center [335, 66] width 48 height 38
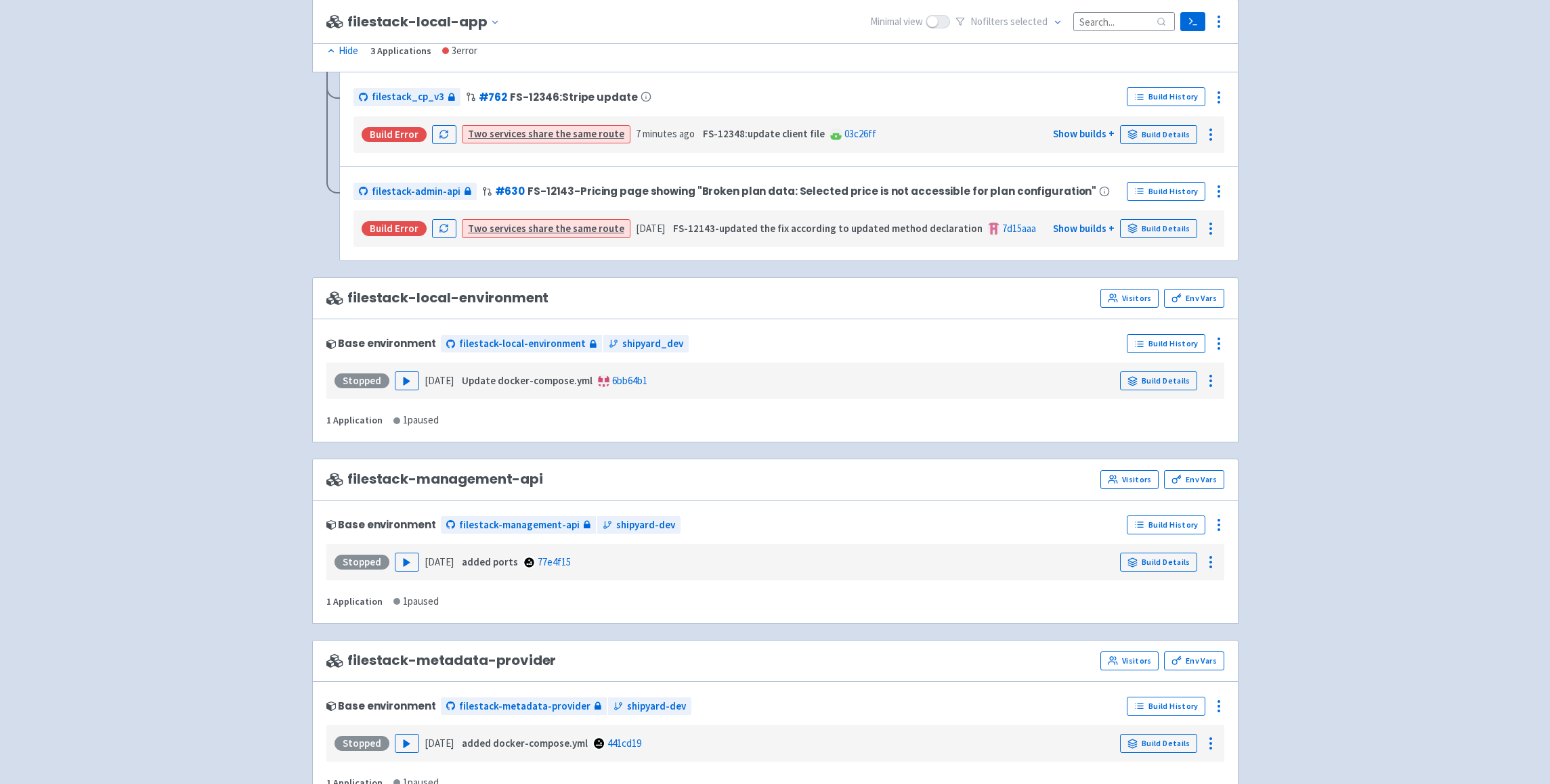
scroll to position [1101, 0]
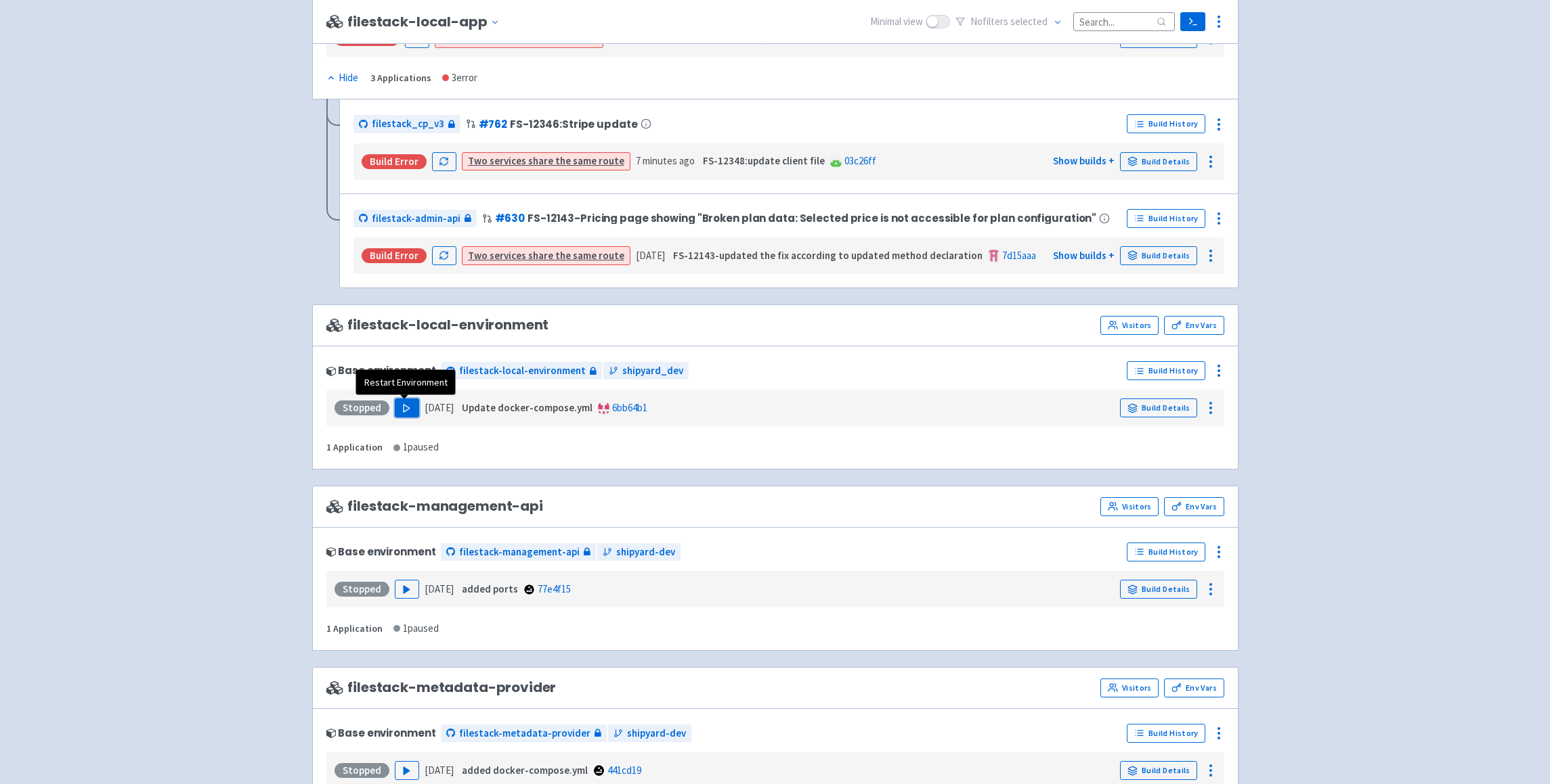
click at [397, 409] on button "Play" at bounding box center [406, 408] width 24 height 19
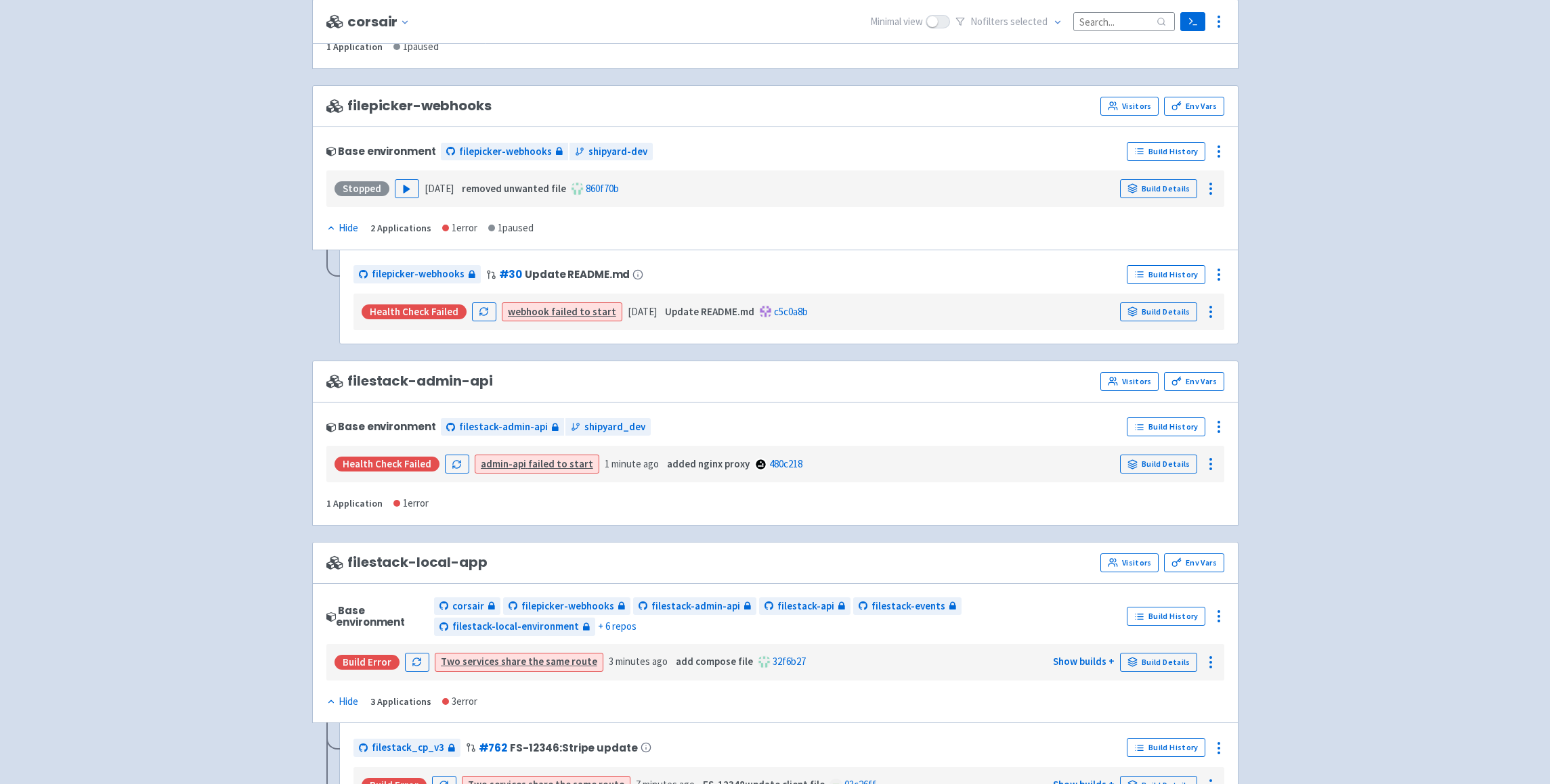
scroll to position [476, 0]
click at [1150, 466] on link "Build Details" at bounding box center [1158, 465] width 77 height 19
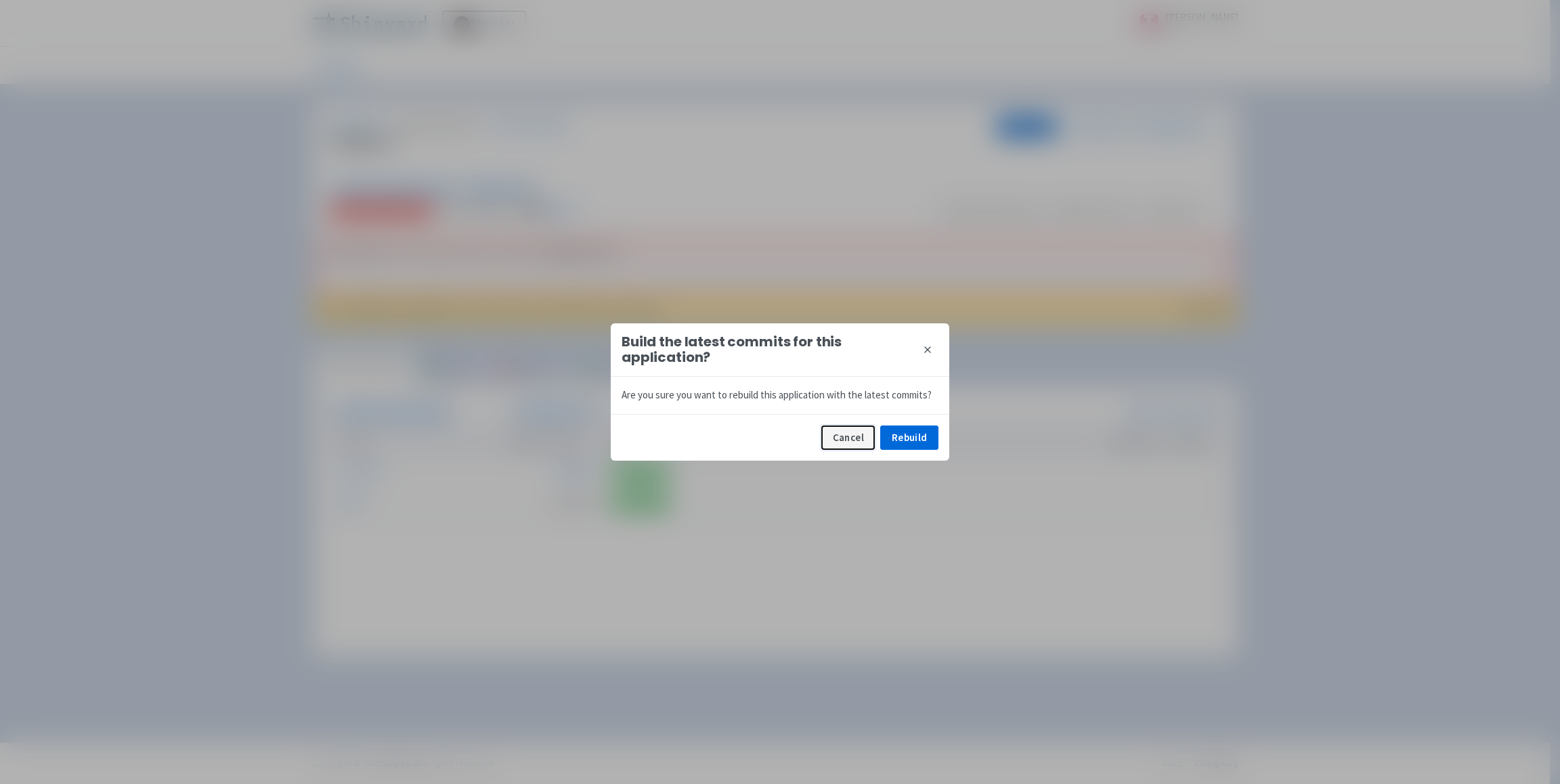
click at [853, 438] on button "Cancel" at bounding box center [848, 437] width 54 height 24
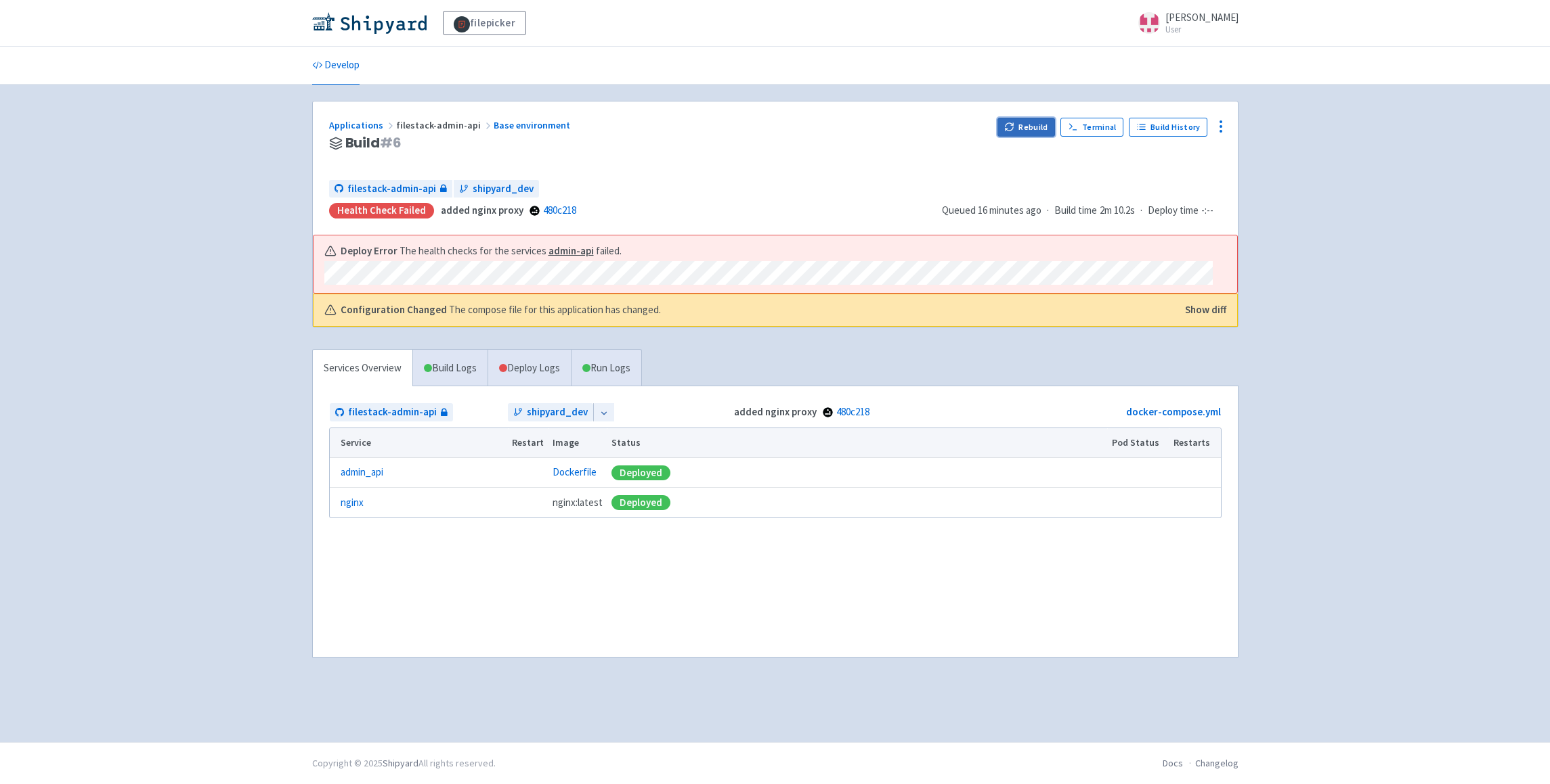
click at [1018, 134] on button "Rebuild" at bounding box center [1026, 127] width 58 height 19
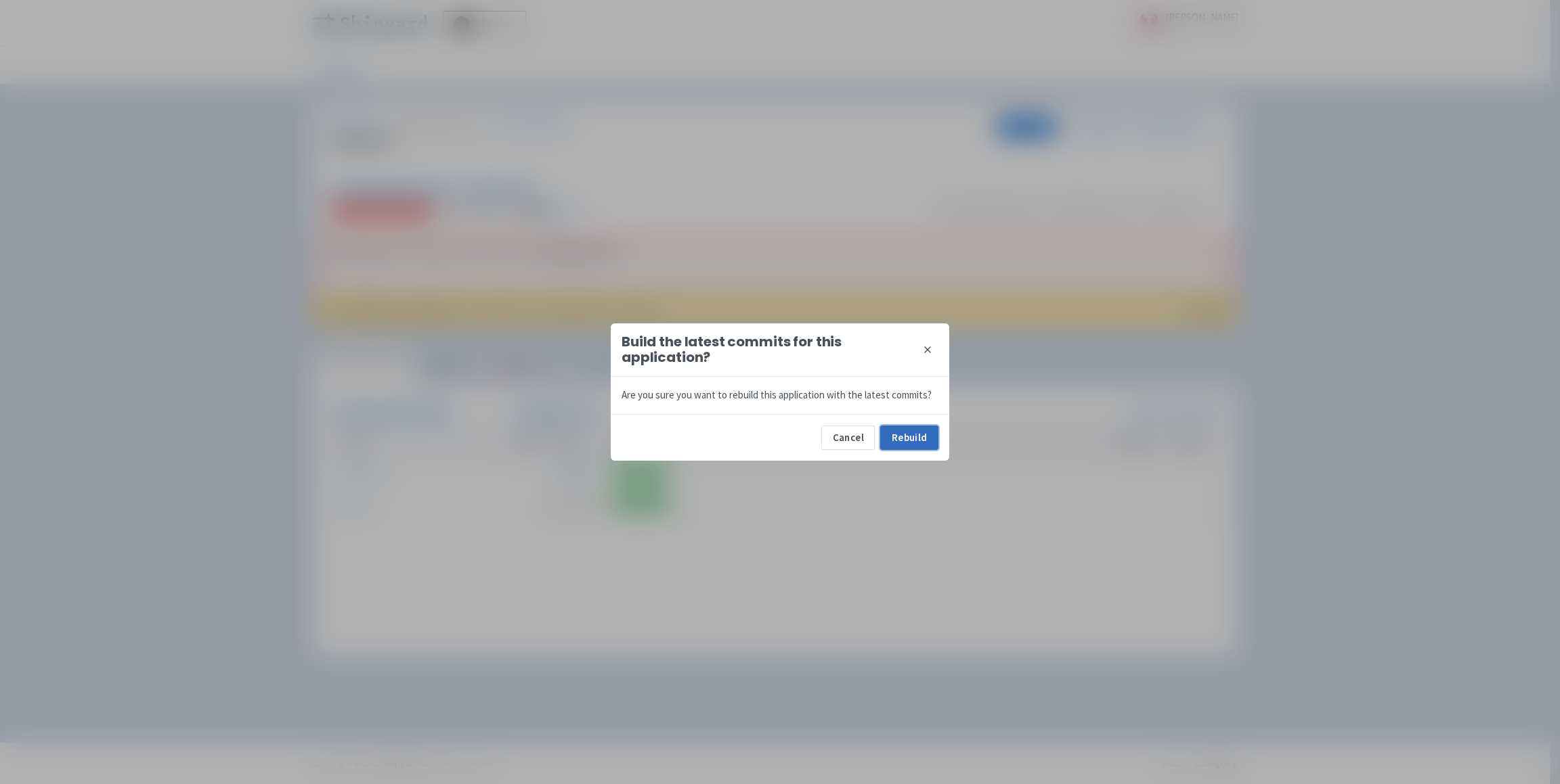
click at [919, 435] on button "Rebuild" at bounding box center [909, 437] width 58 height 24
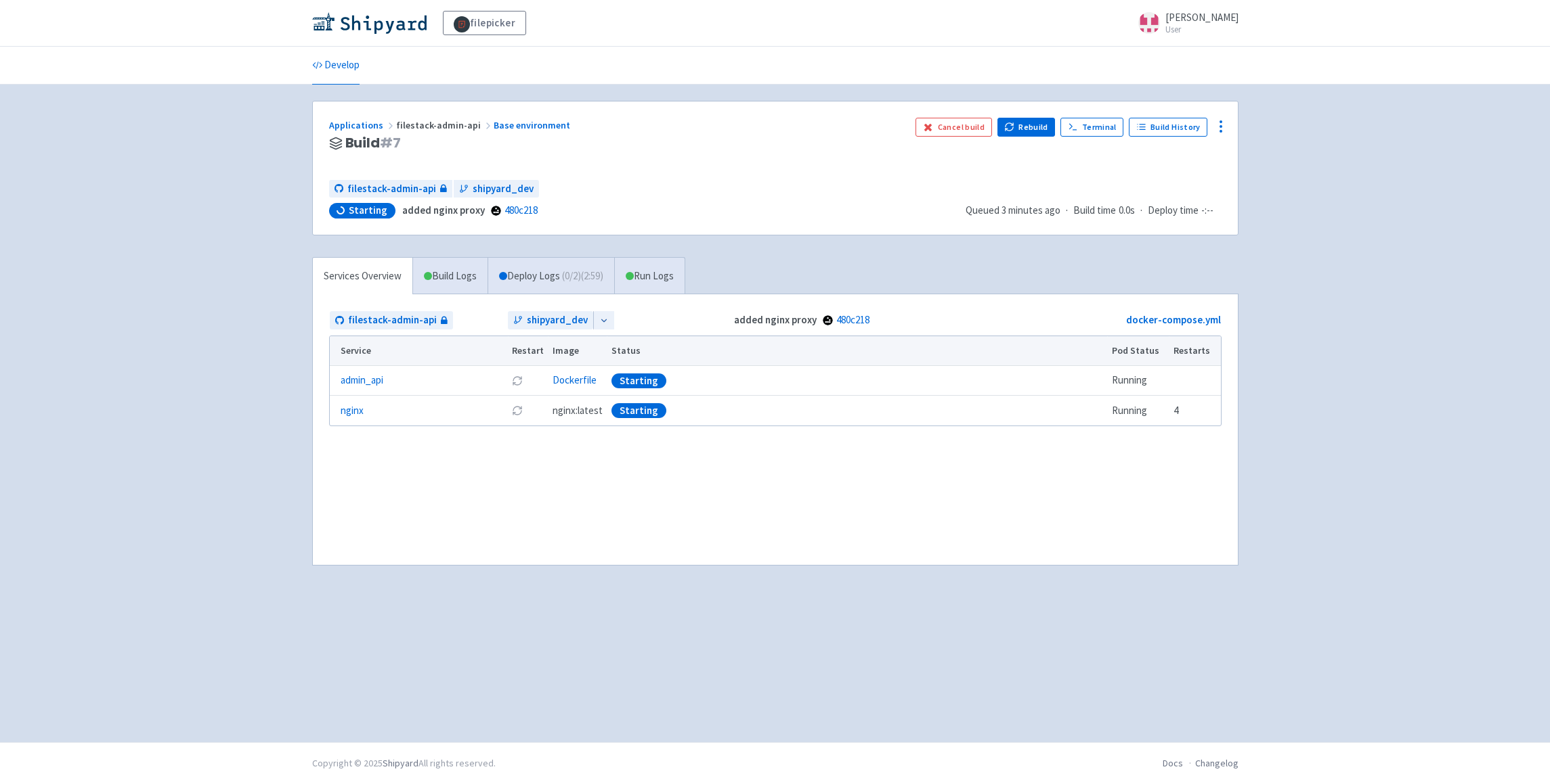
click at [735, 427] on div "Service Restart Image Status Pod Status Restarts admin_api Restart pod Dockerfi…" at bounding box center [775, 381] width 892 height 91
click at [748, 457] on div "filestack-admin-api shipyard_dev added nginx proxy 480c218 docker-compose.yml S…" at bounding box center [775, 429] width 925 height 270
click at [531, 277] on link "Deploy Logs ( 0 / 2 ) (3:01)" at bounding box center [551, 276] width 127 height 37
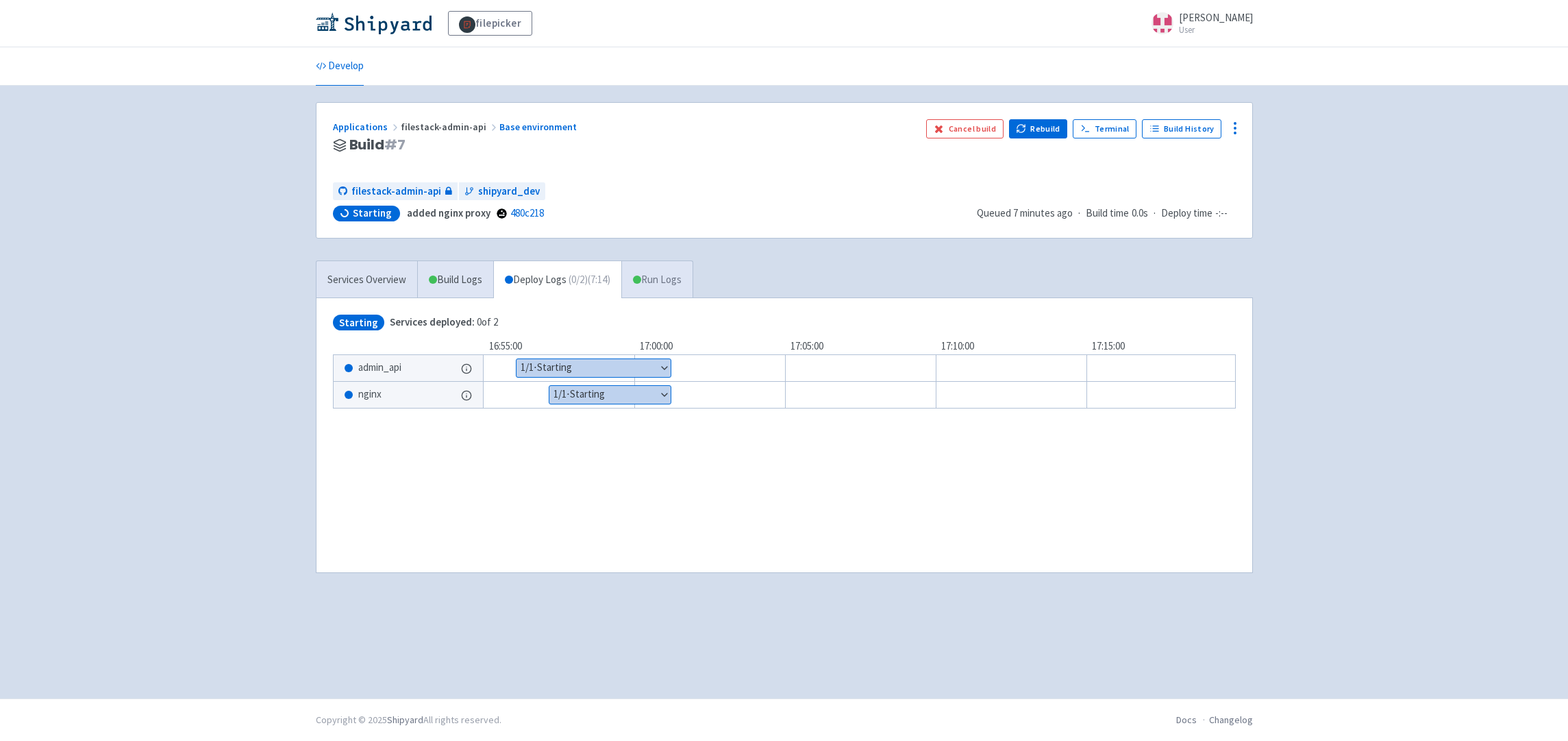
click at [661, 282] on link "Run Logs" at bounding box center [656, 279] width 71 height 37
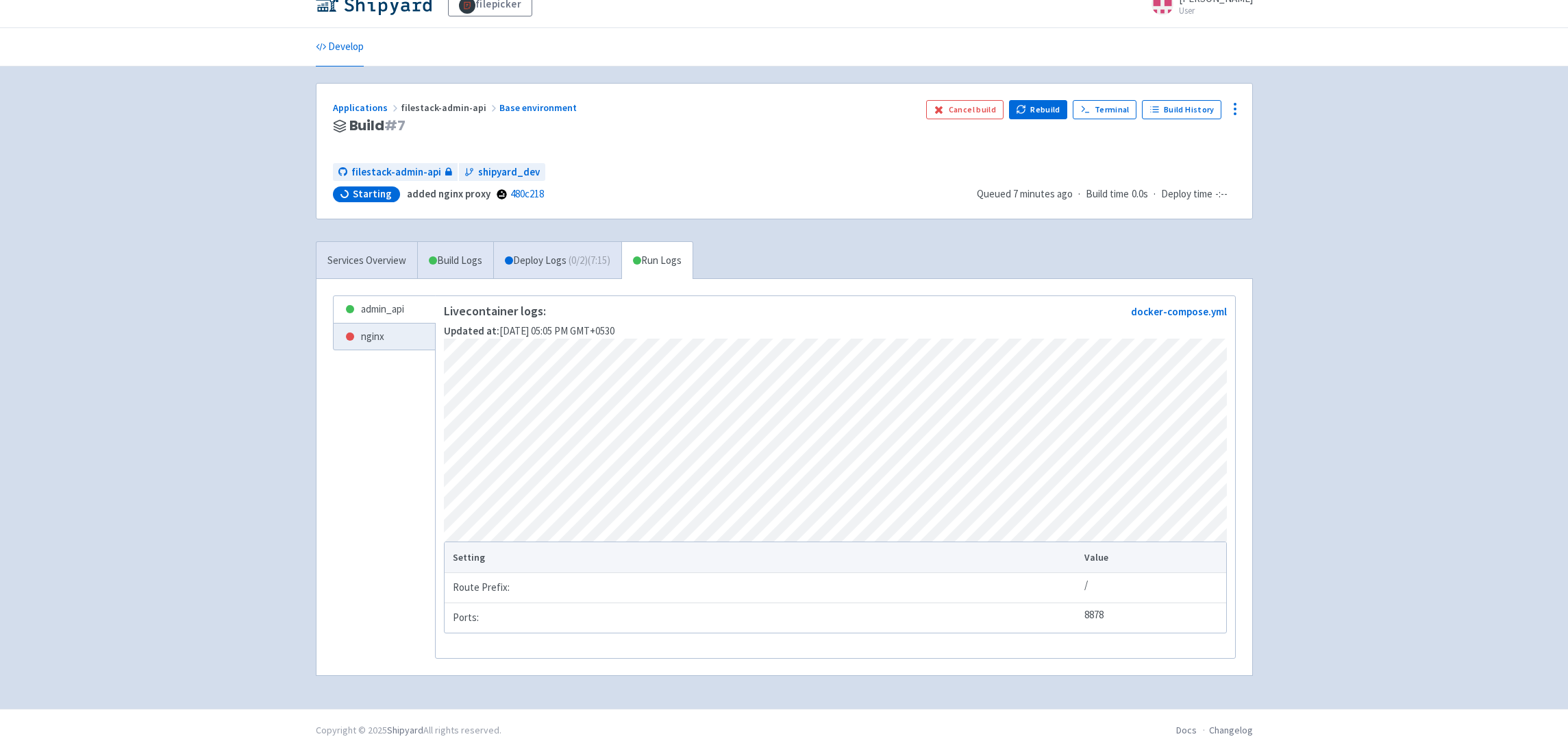
scroll to position [10, 0]
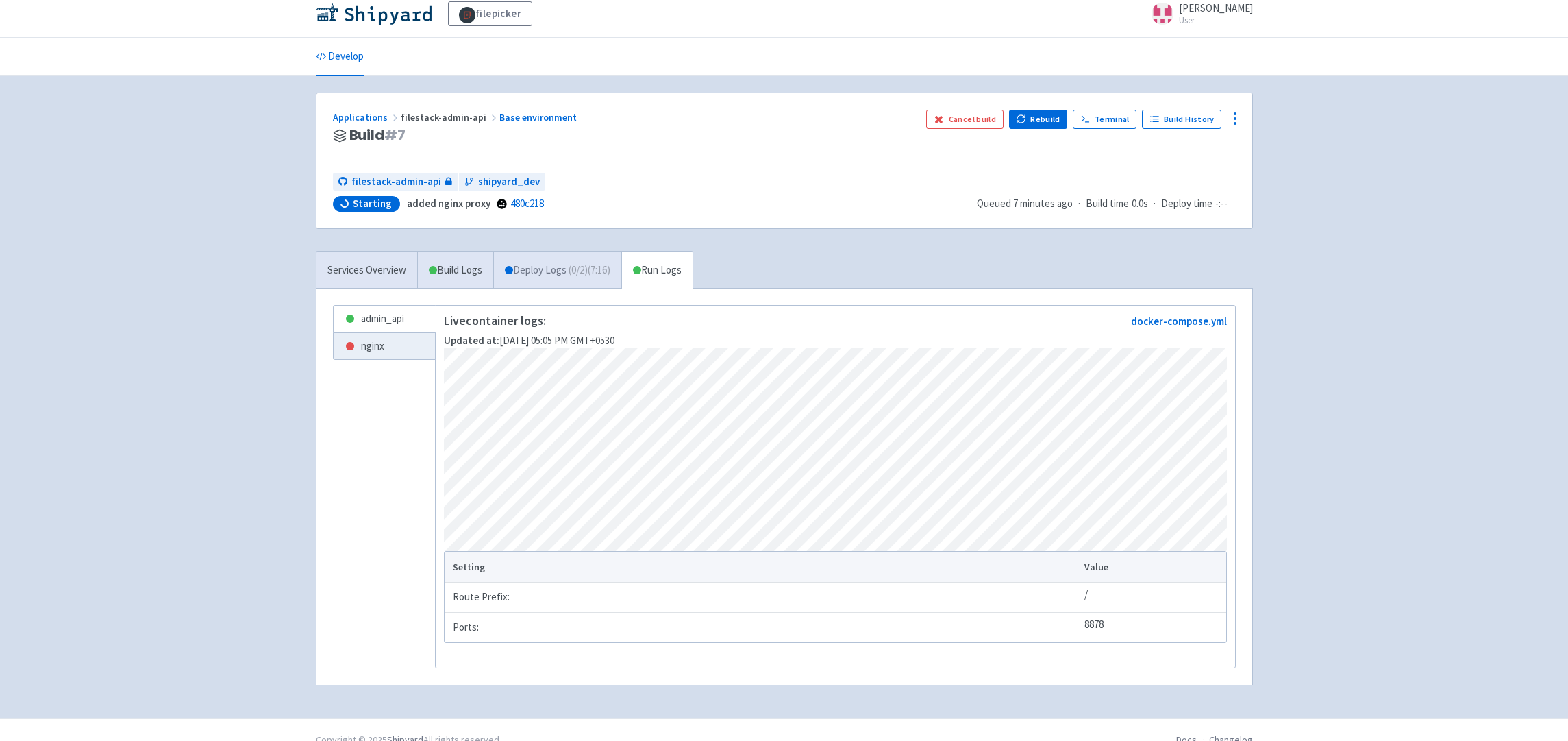
click at [566, 268] on link "Deploy Logs ( 0 / 2 ) (7:16)" at bounding box center [557, 270] width 128 height 37
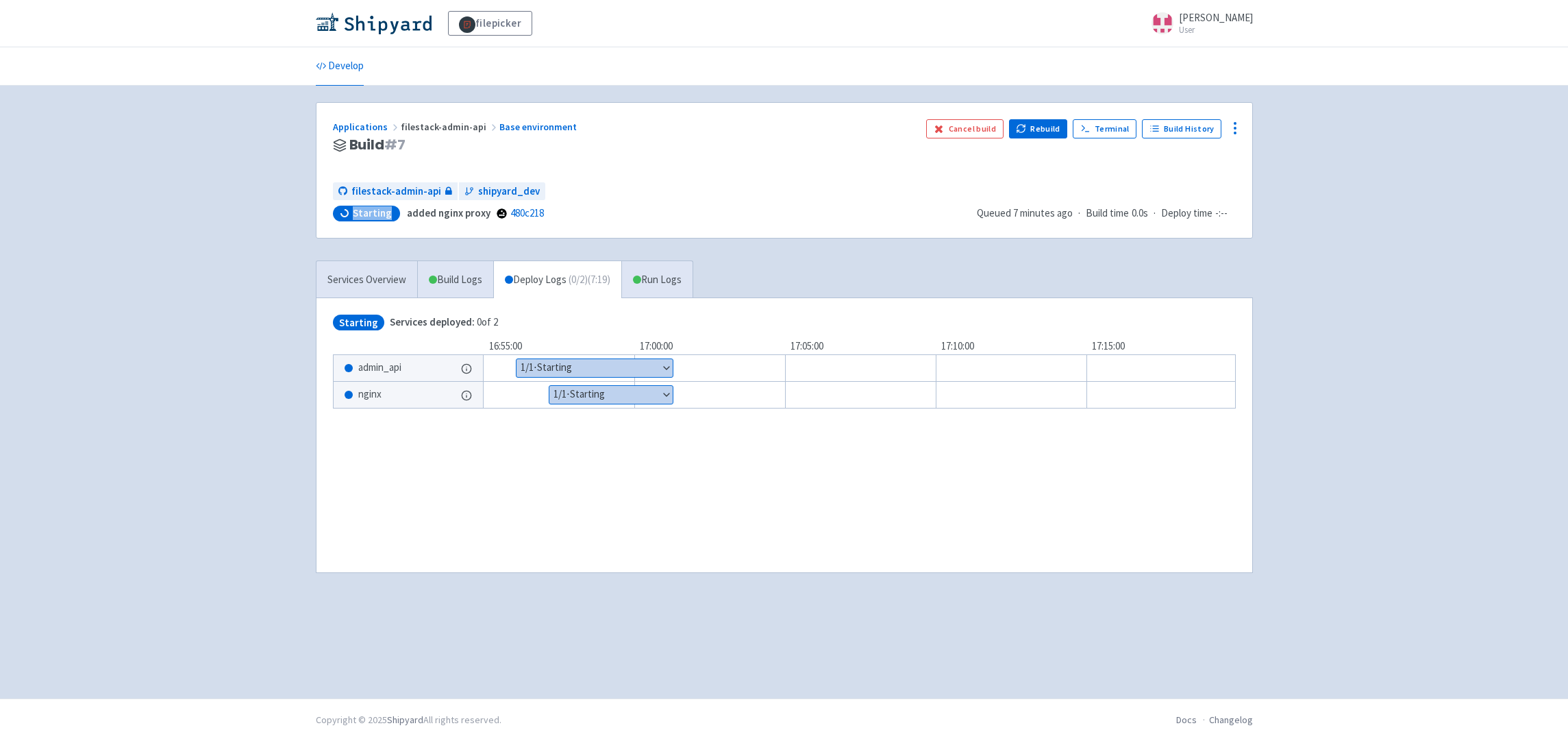
drag, startPoint x: 355, startPoint y: 216, endPoint x: 388, endPoint y: 215, distance: 33.0
click at [388, 215] on div "Starting" at bounding box center [366, 213] width 67 height 15
click at [747, 171] on div "Applications filestack-admin-api Base environment Build # 7 Cancel build Rebuil…" at bounding box center [784, 170] width 935 height 135
click at [591, 285] on span "( 0 / 2 ) (7:35)" at bounding box center [589, 279] width 42 height 15
click at [621, 282] on link "Deploy Logs ( 0 / 2 ) (7:35)" at bounding box center [557, 279] width 128 height 37
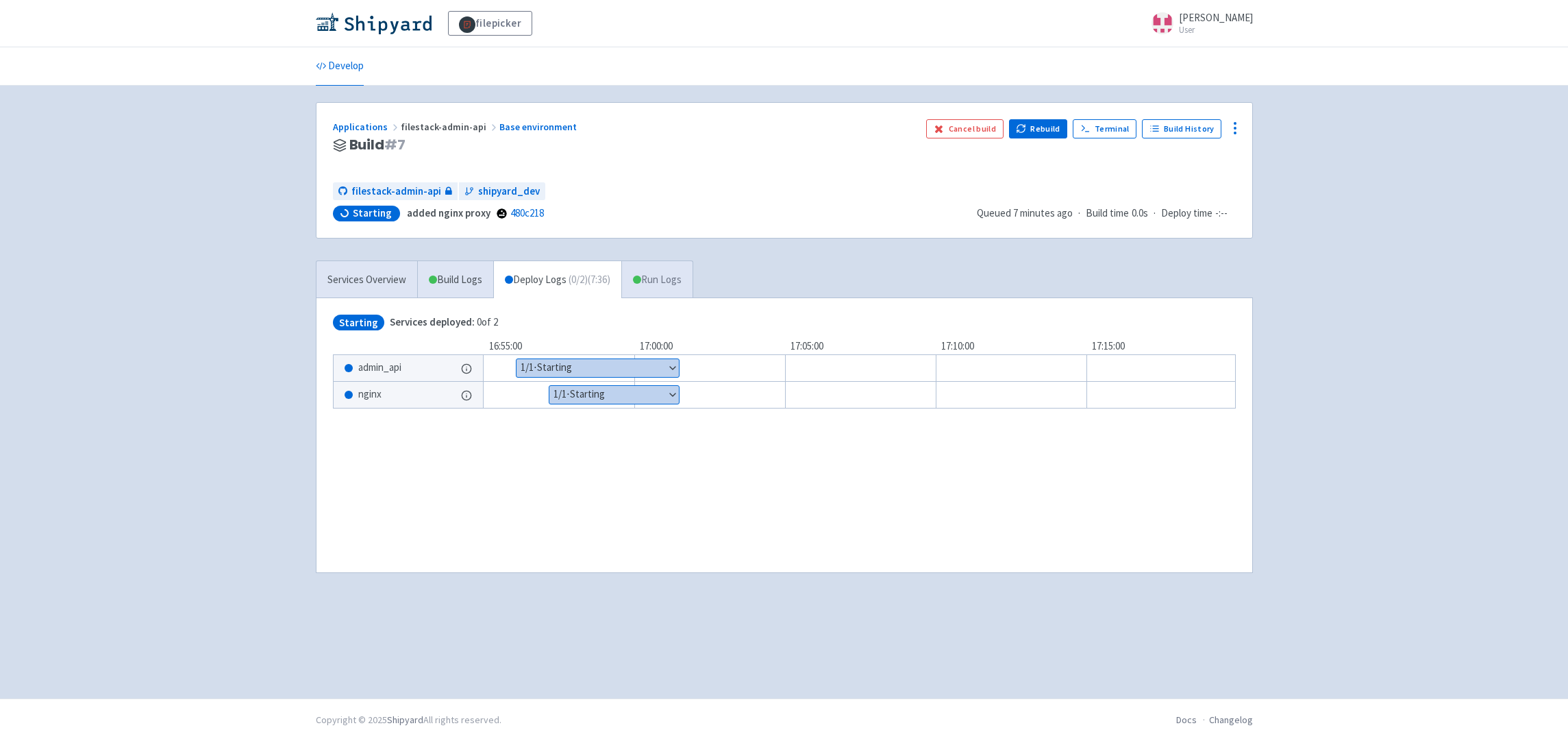
click at [657, 287] on link "Run Logs" at bounding box center [656, 279] width 71 height 37
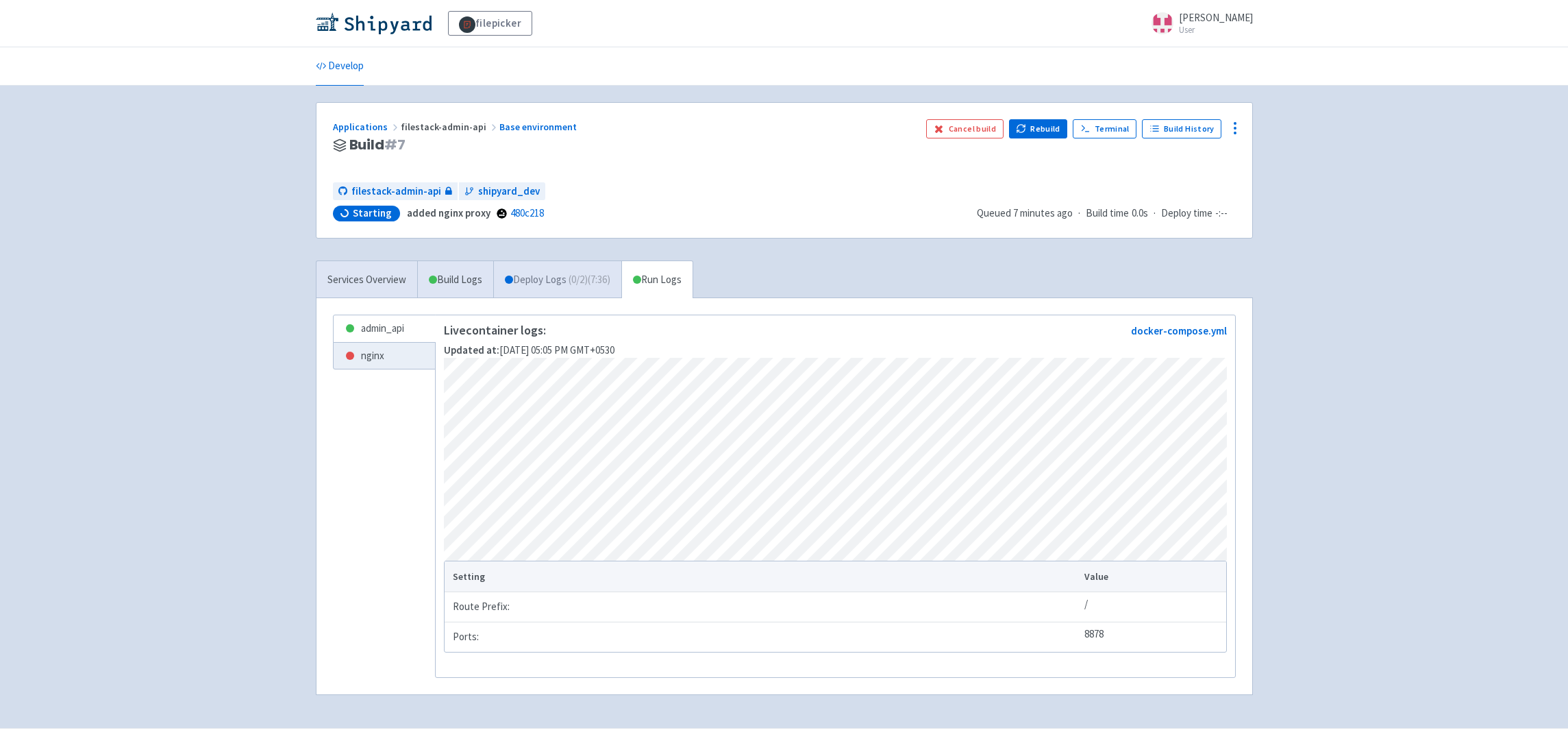
click at [574, 282] on link "Deploy Logs ( 0 / 2 ) (7:36)" at bounding box center [557, 279] width 128 height 37
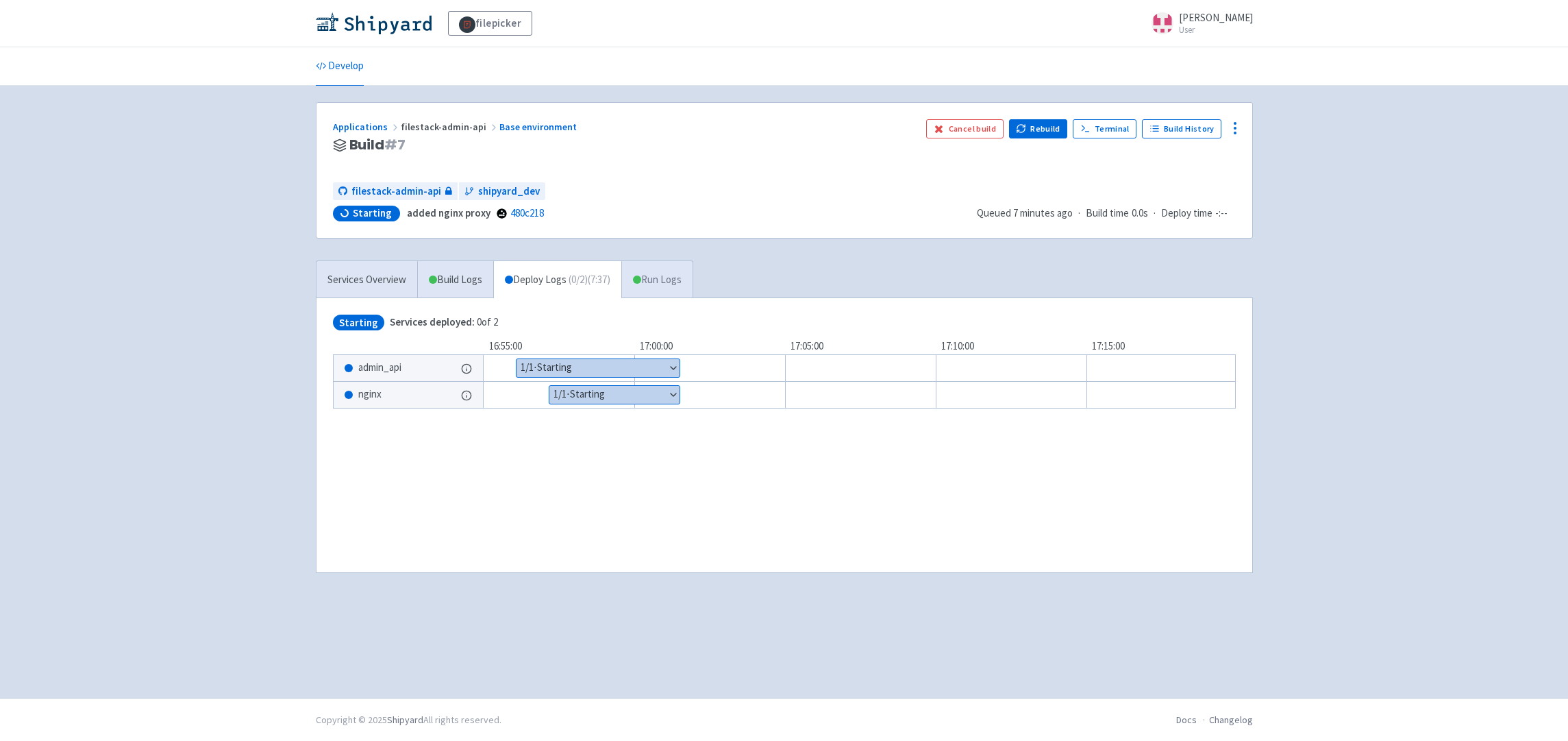
click at [669, 285] on link "Run Logs" at bounding box center [656, 279] width 71 height 37
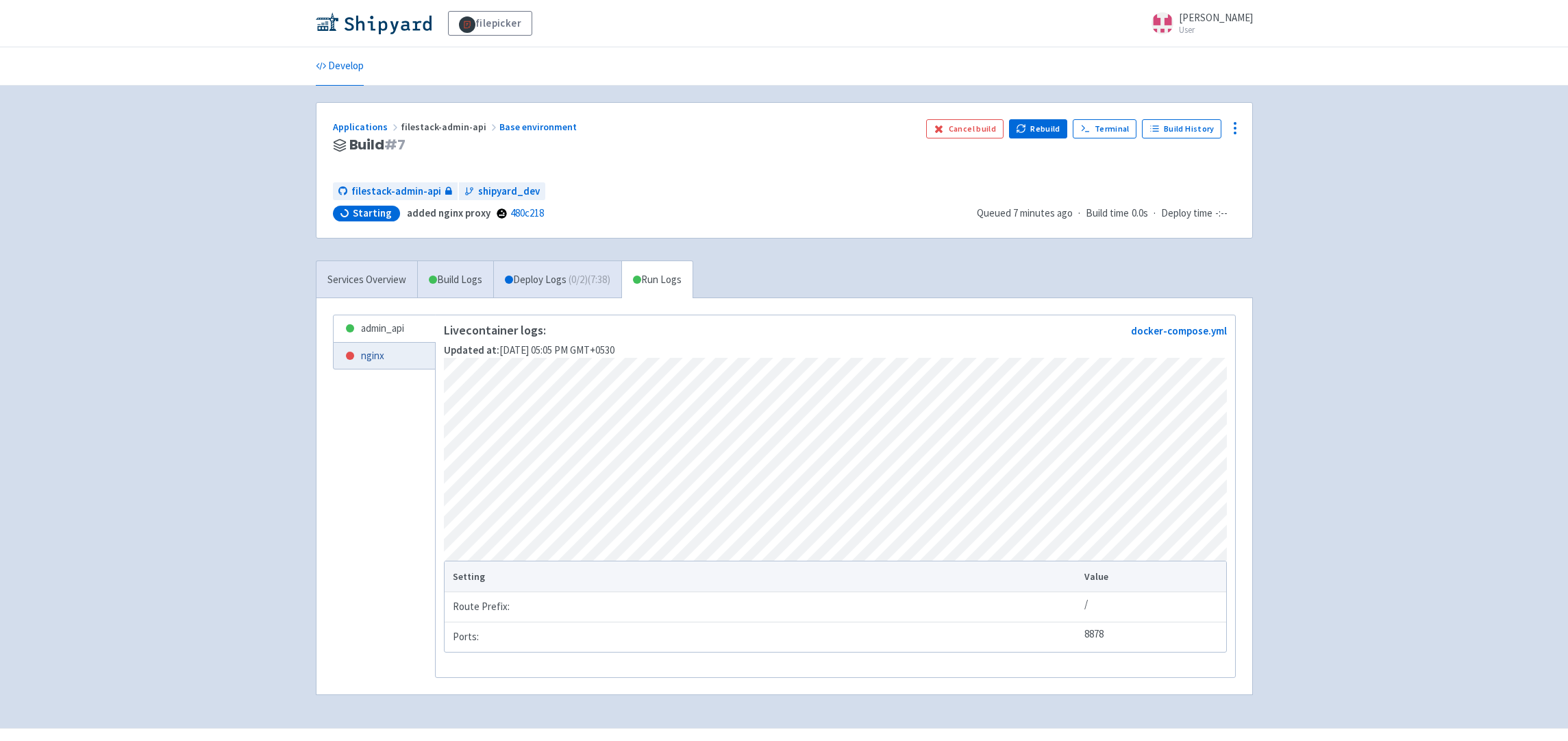
click at [389, 366] on link "nginx" at bounding box center [385, 355] width 102 height 26
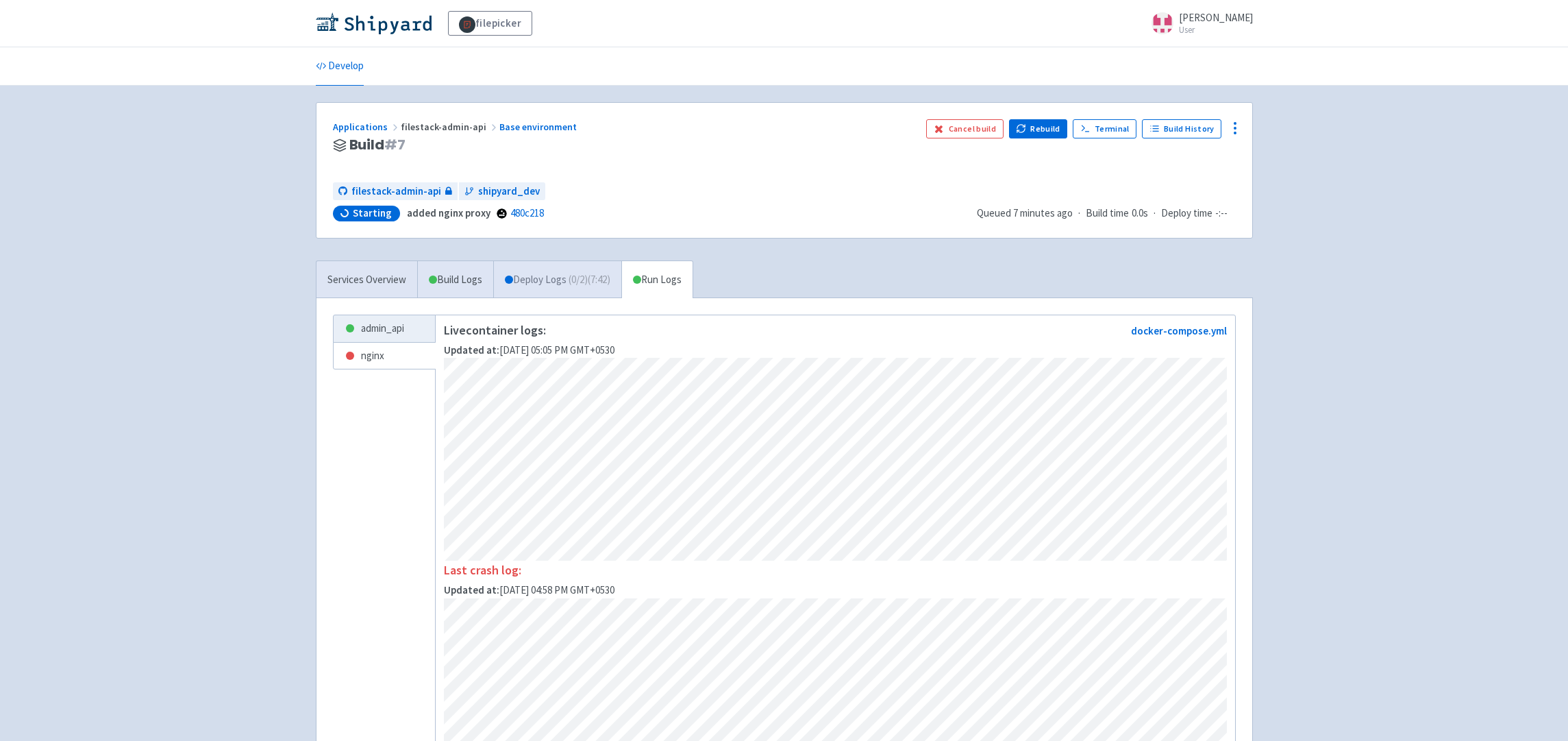
click at [549, 279] on link "Deploy Logs ( 0 / 2 ) (7:42)" at bounding box center [557, 279] width 128 height 37
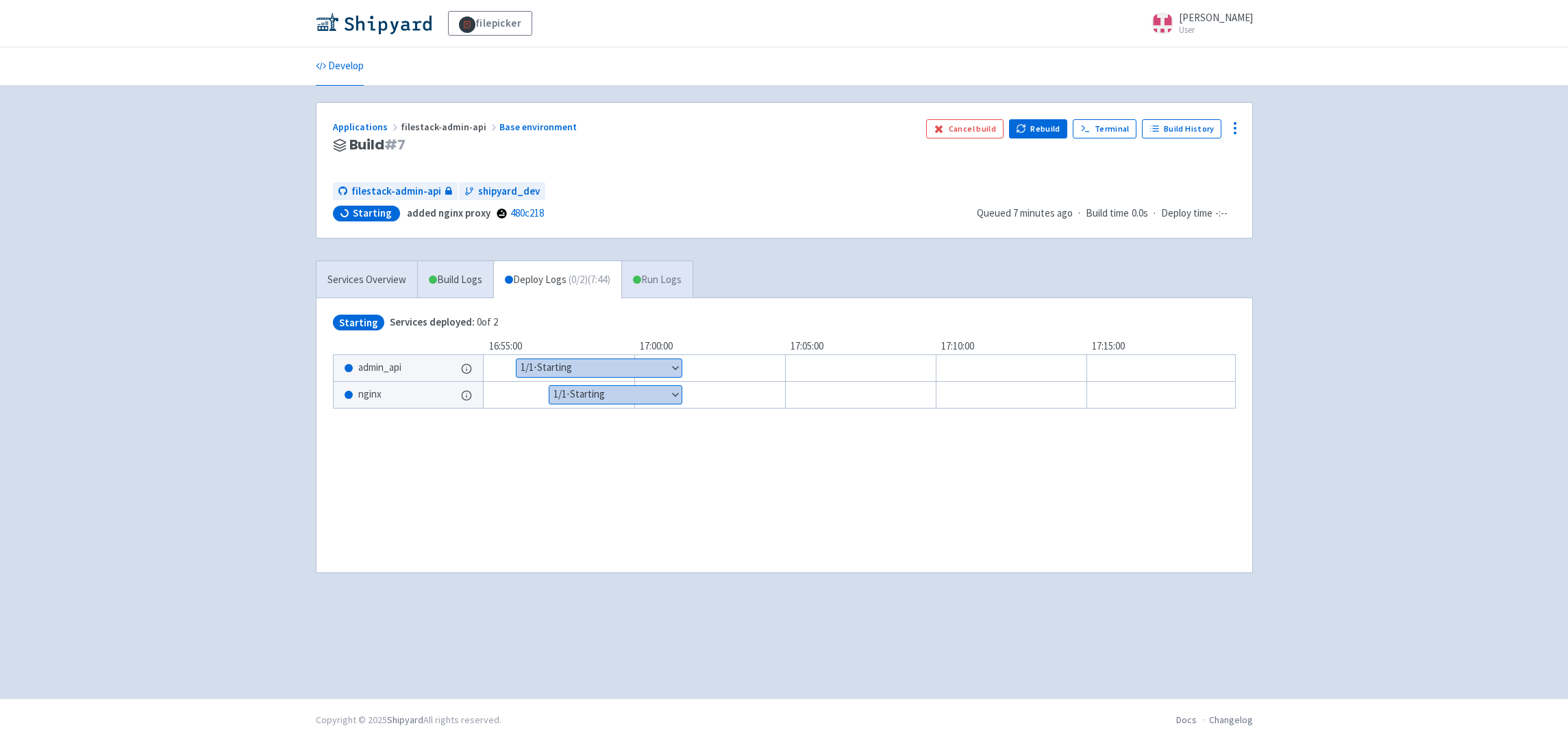
click at [653, 274] on link "Run Logs" at bounding box center [656, 279] width 71 height 37
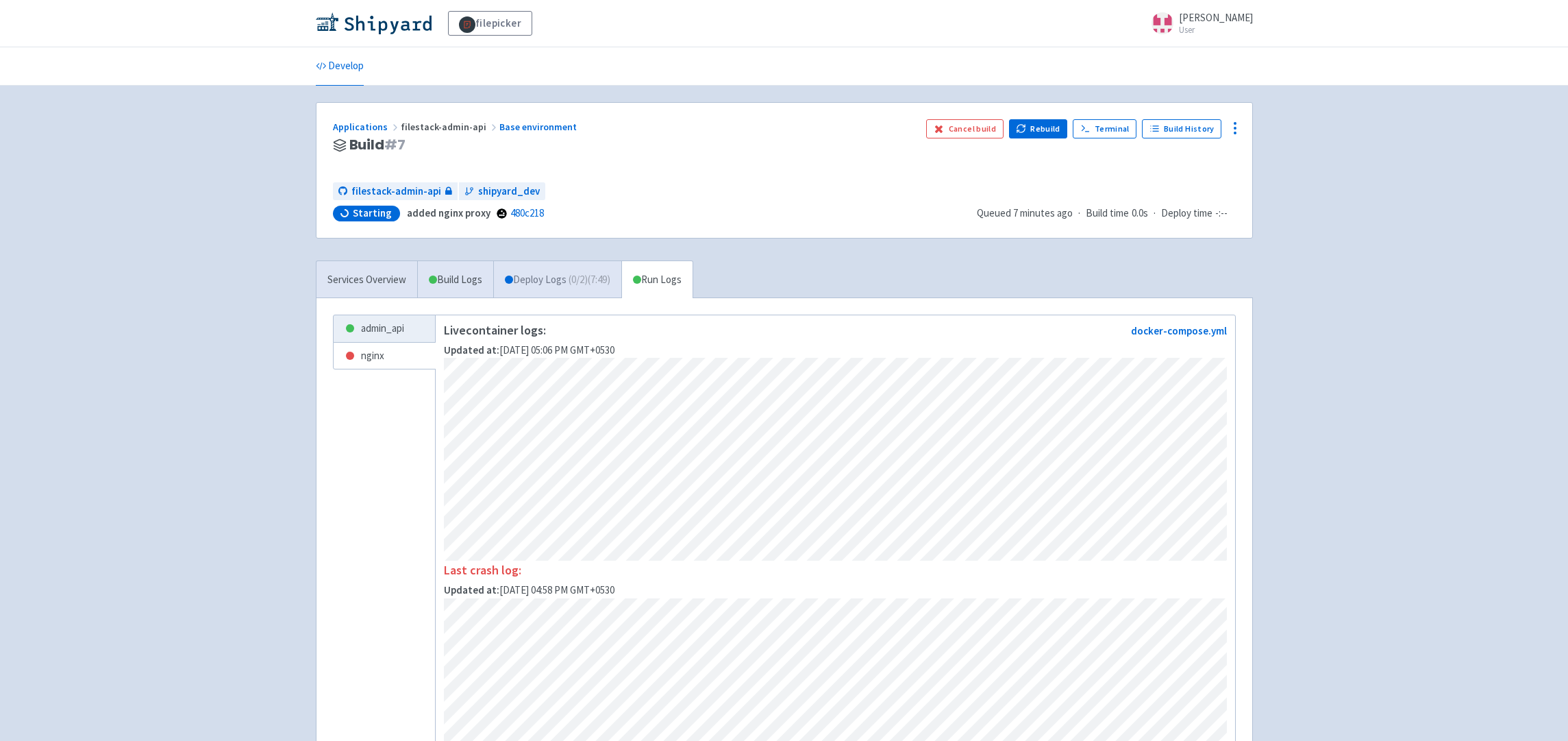
click at [587, 285] on span "( 0 / 2 ) (7:49)" at bounding box center [589, 279] width 42 height 15
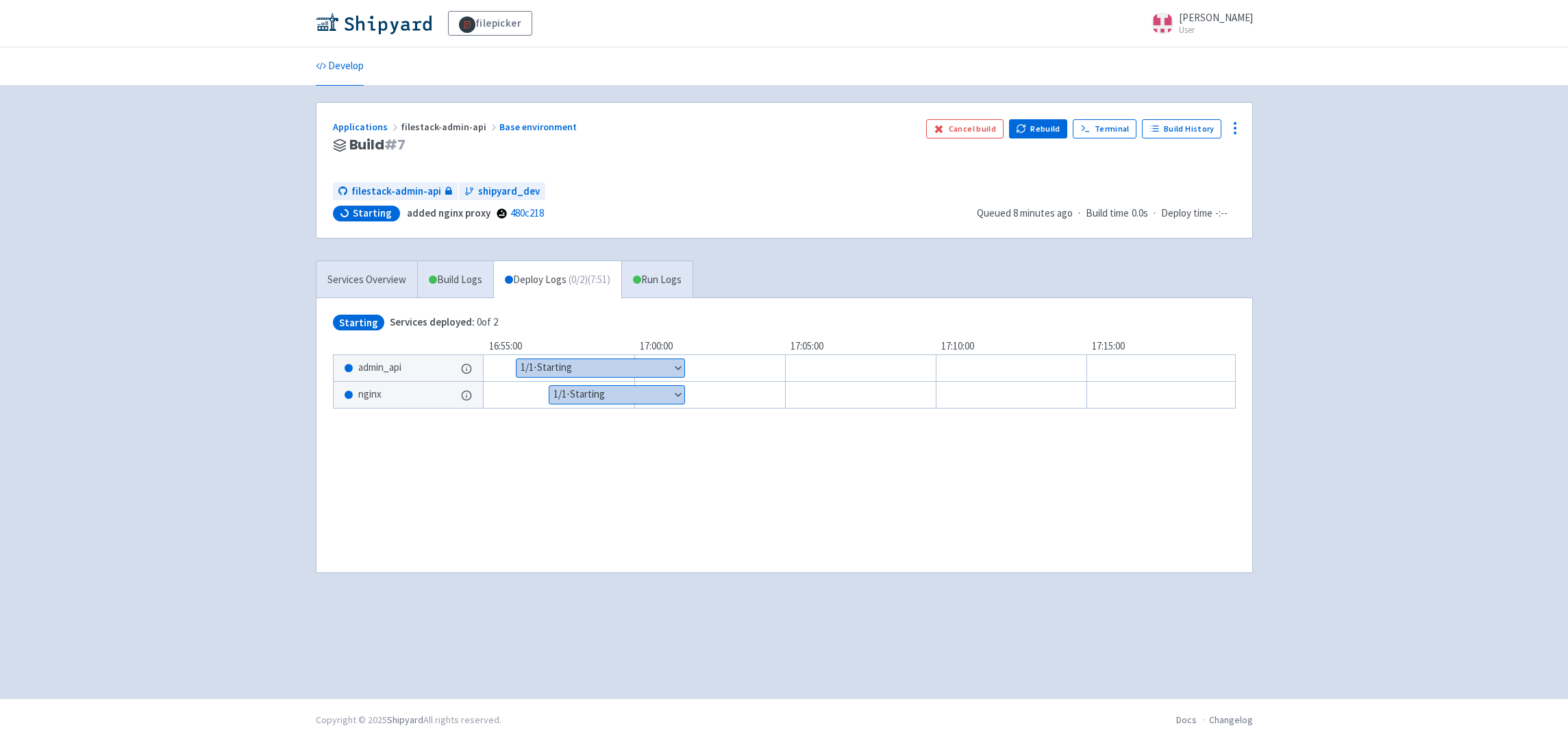
click at [654, 365] on button "Show details" at bounding box center [600, 368] width 168 height 18
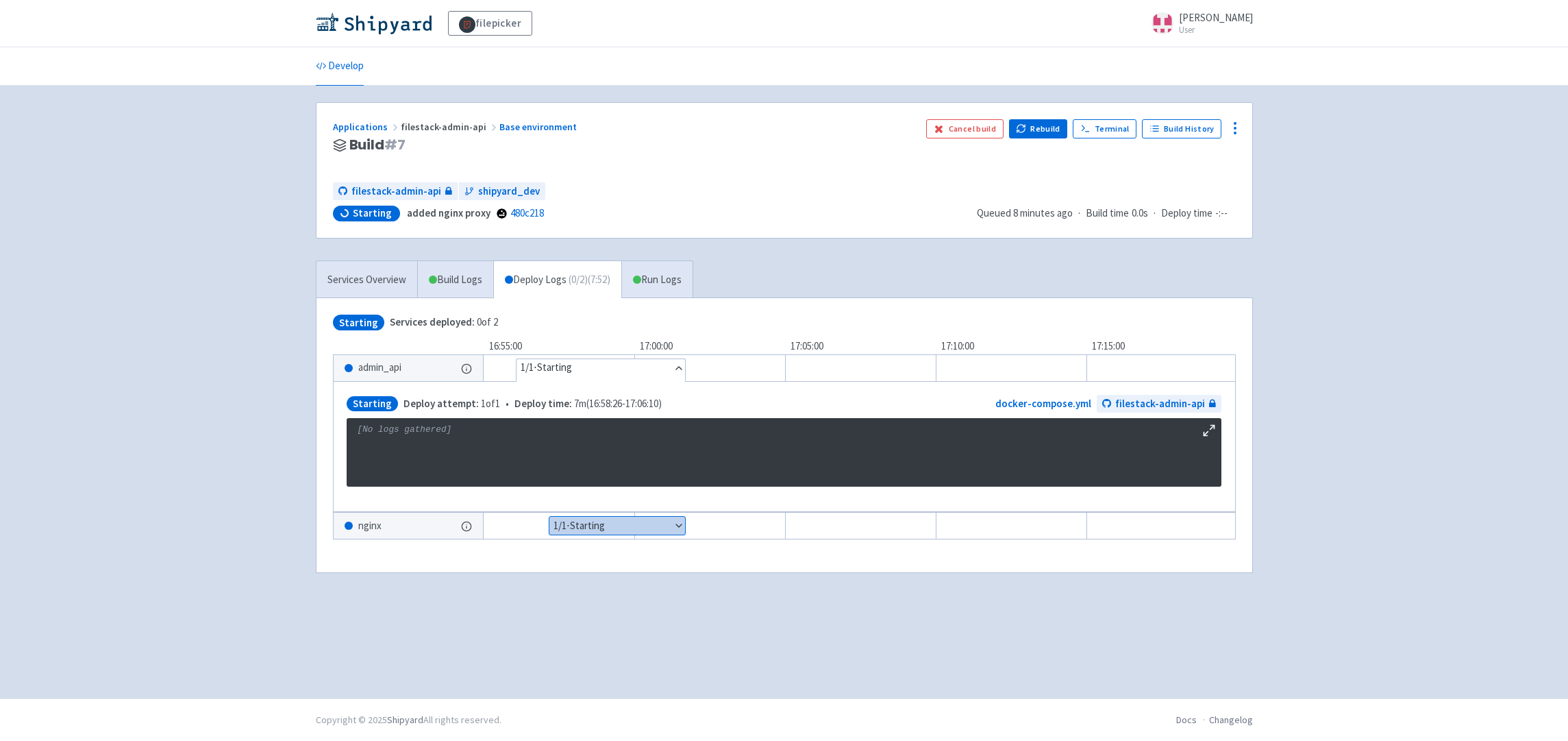
click at [635, 365] on button "Hide details" at bounding box center [600, 368] width 168 height 18
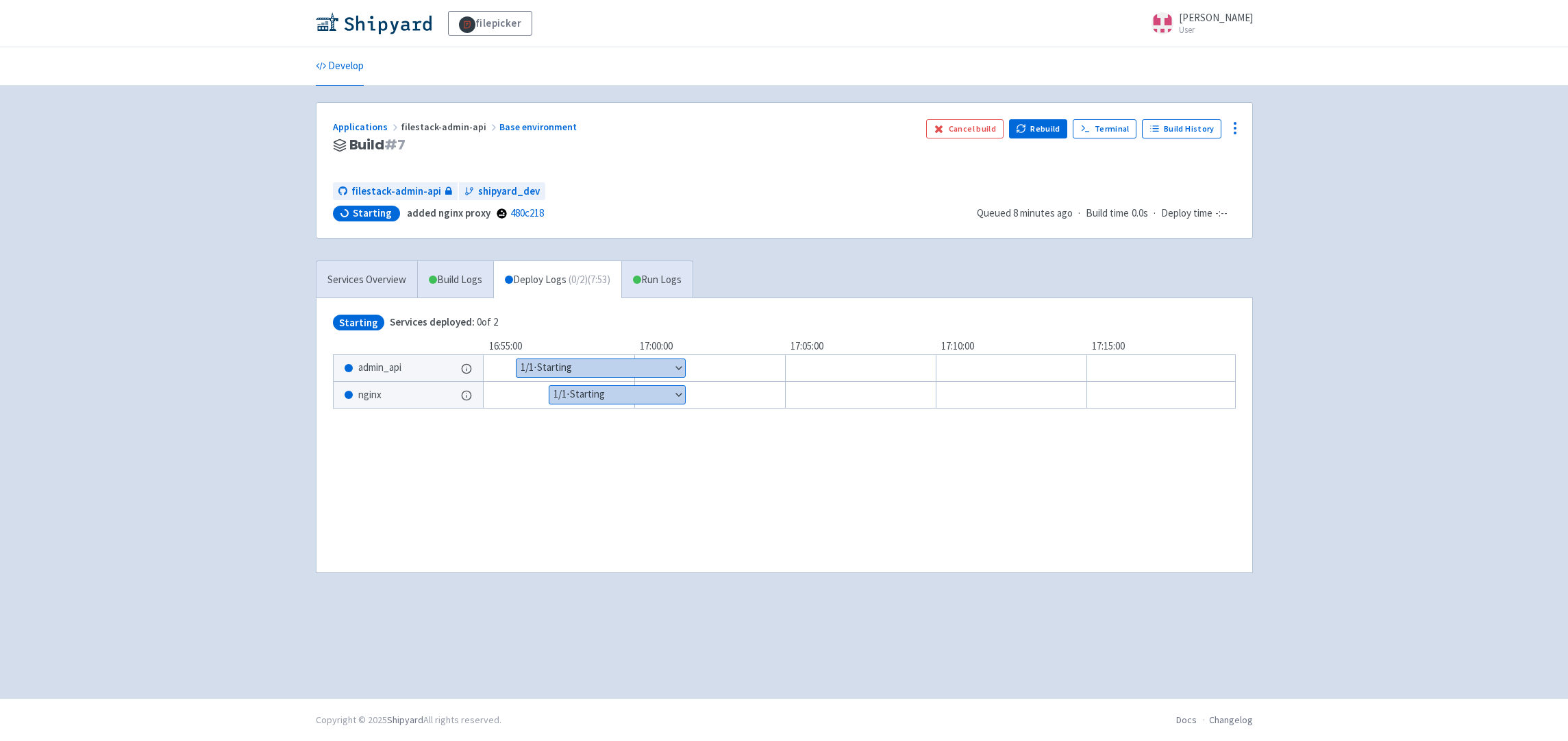
click at [633, 396] on button "Show details" at bounding box center [616, 395] width 135 height 18
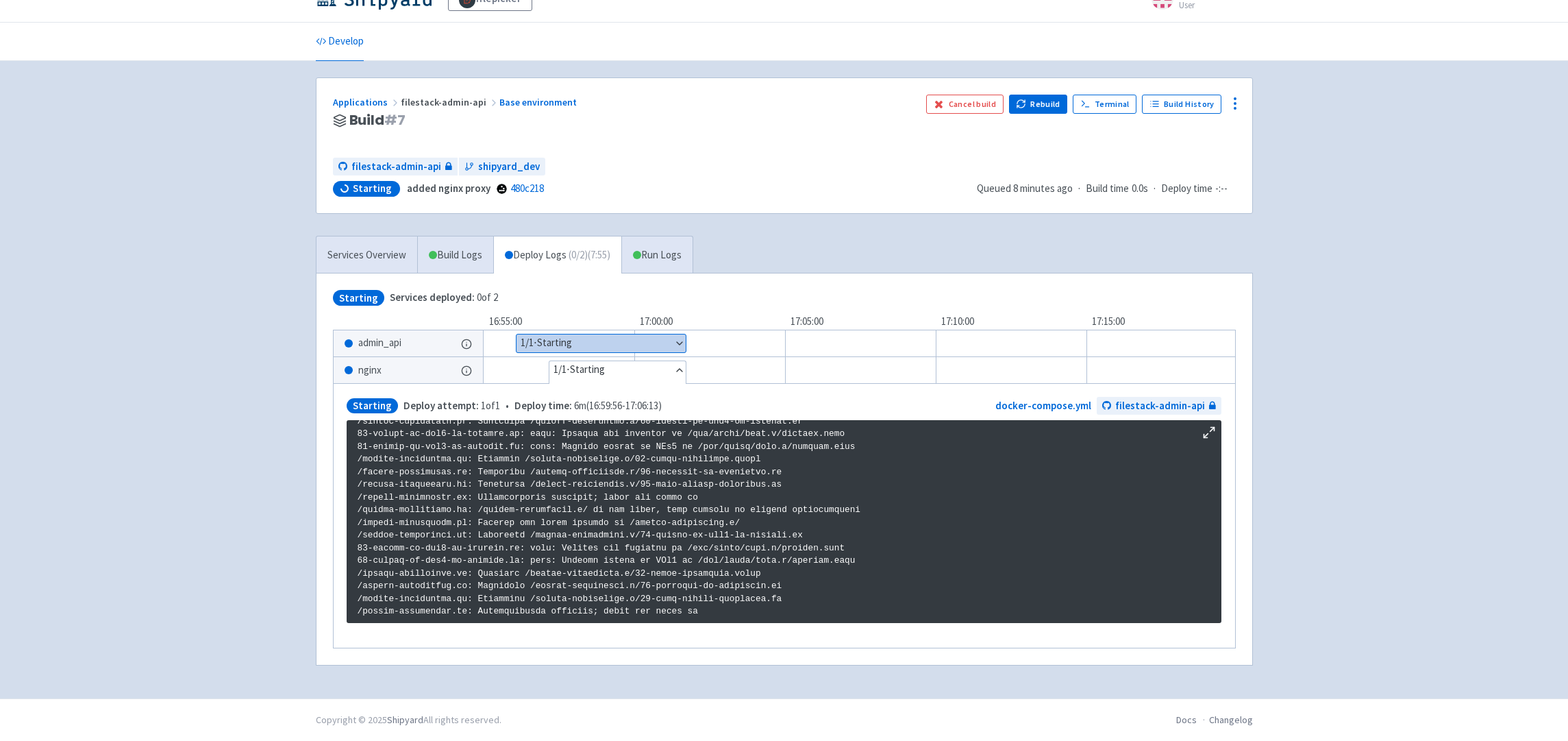
scroll to position [35, 0]
click at [675, 361] on button "Hide details" at bounding box center [617, 370] width 137 height 18
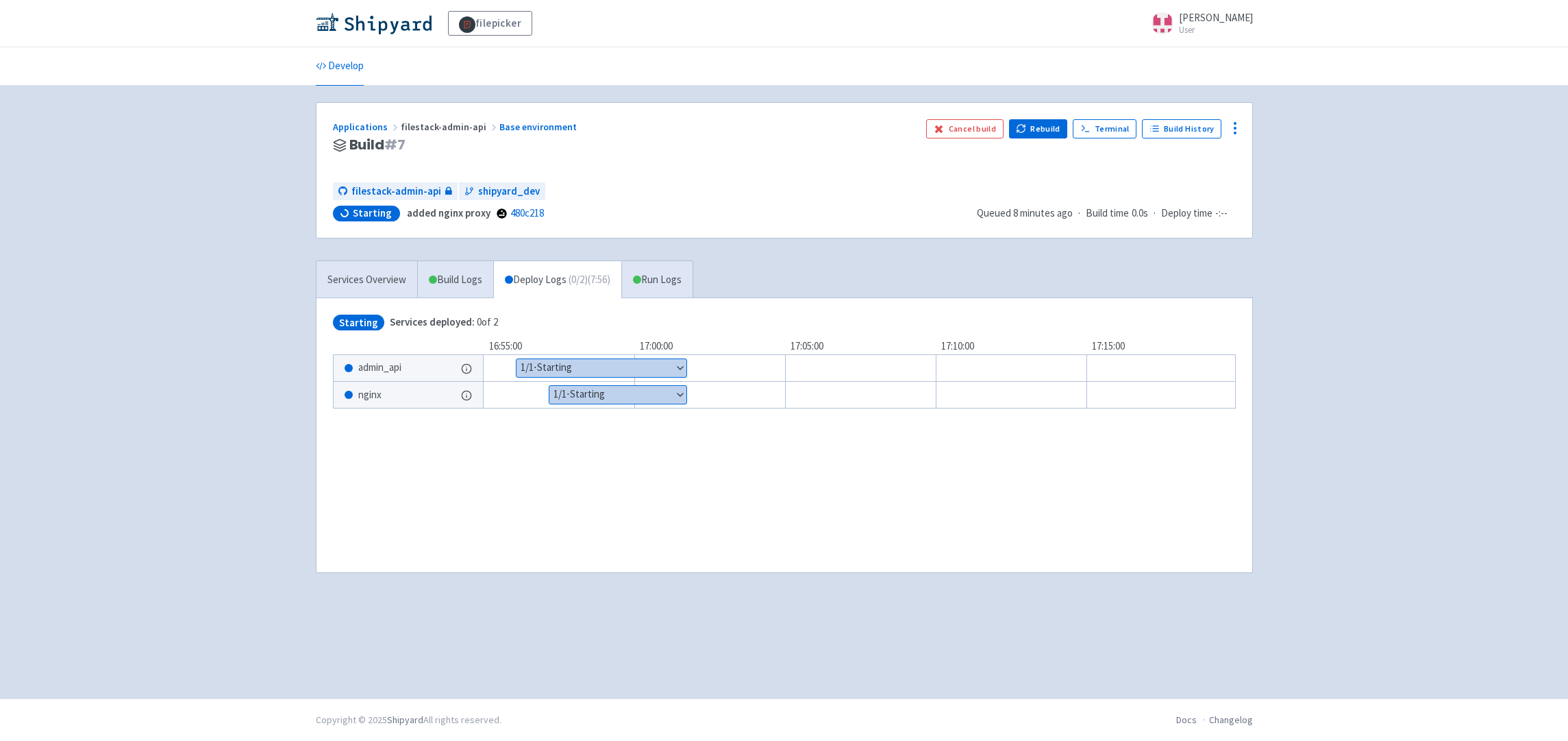
scroll to position [0, 0]
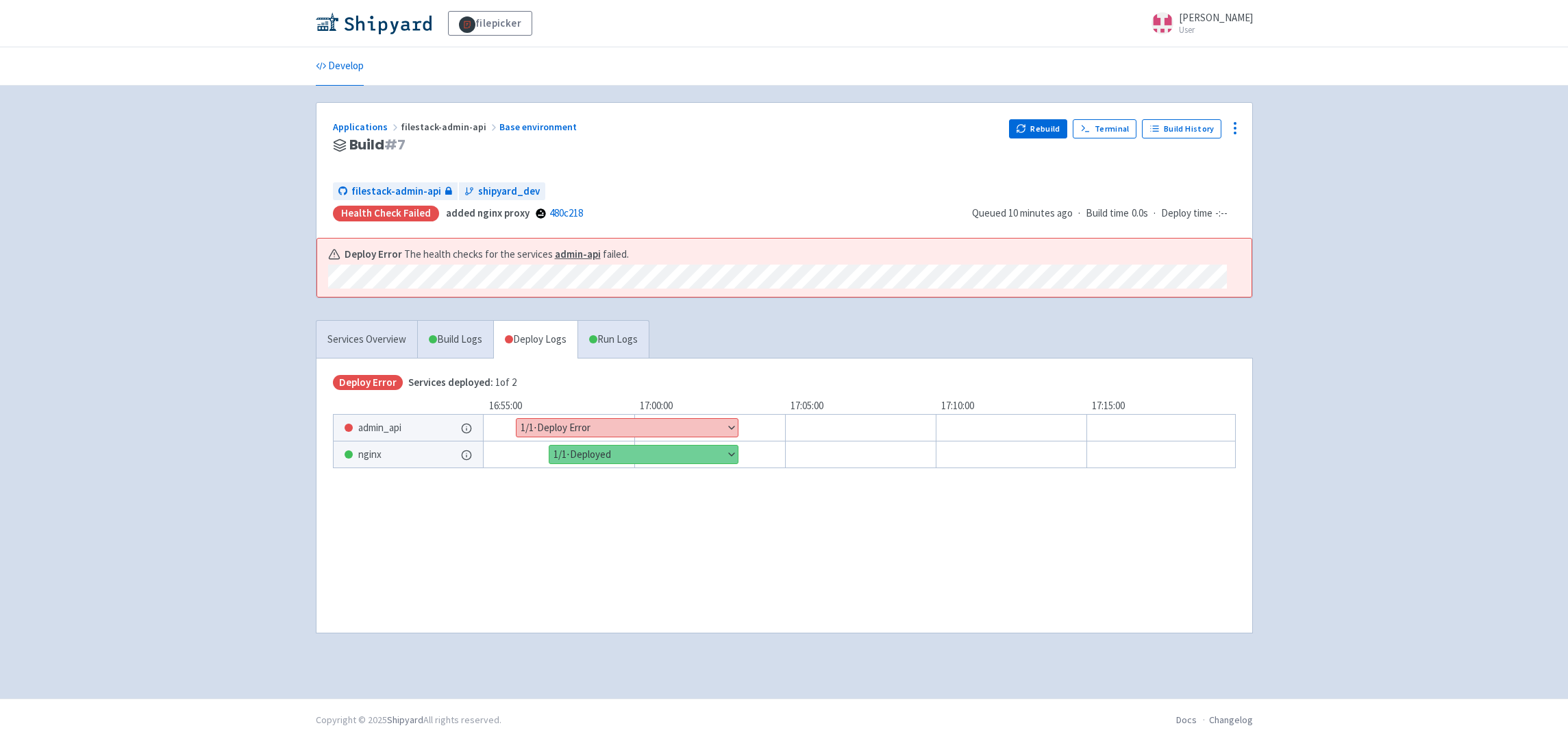
click at [717, 421] on button "Show details" at bounding box center [626, 427] width 221 height 18
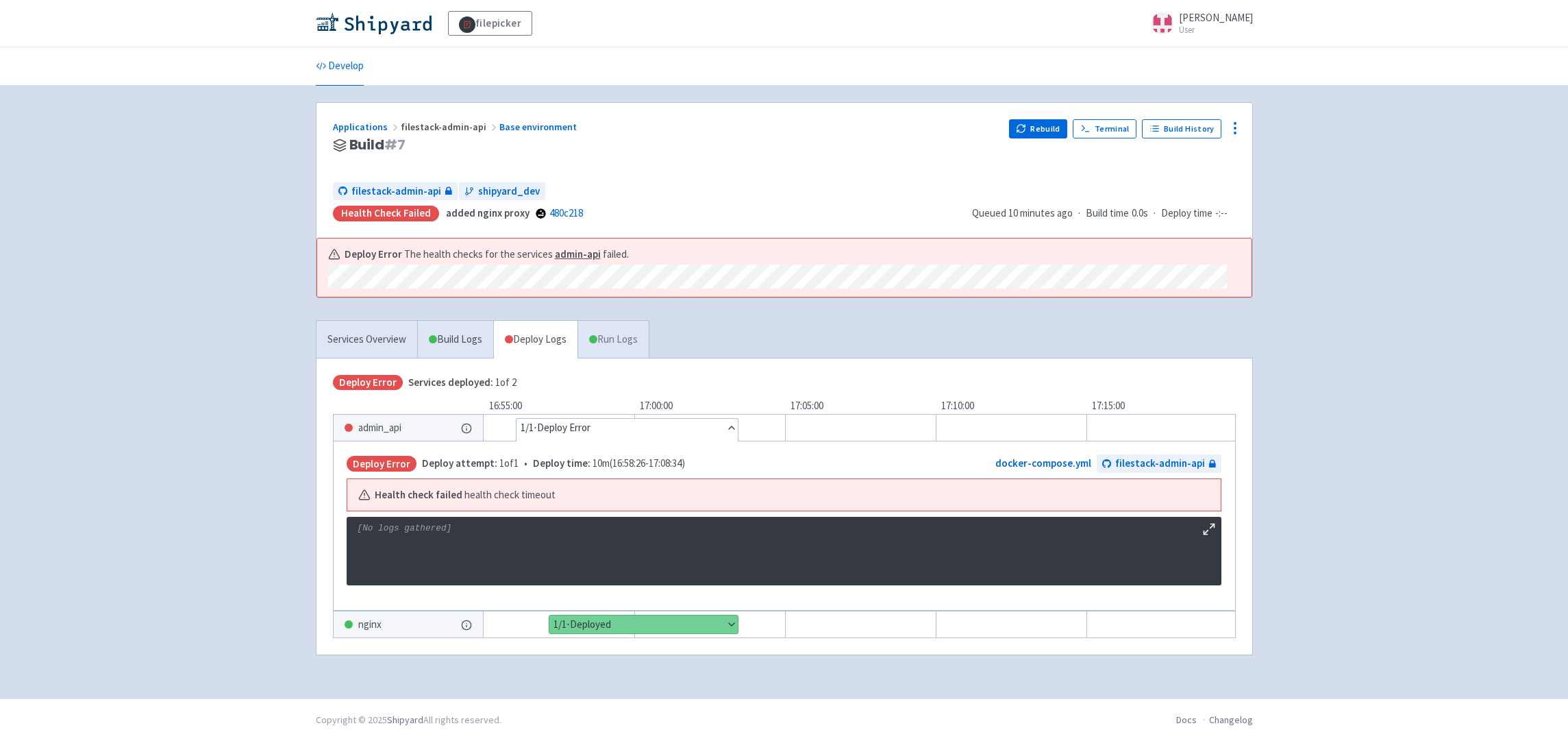
click at [610, 325] on link "Run Logs" at bounding box center [613, 339] width 71 height 37
